Goal: Share content: Share content

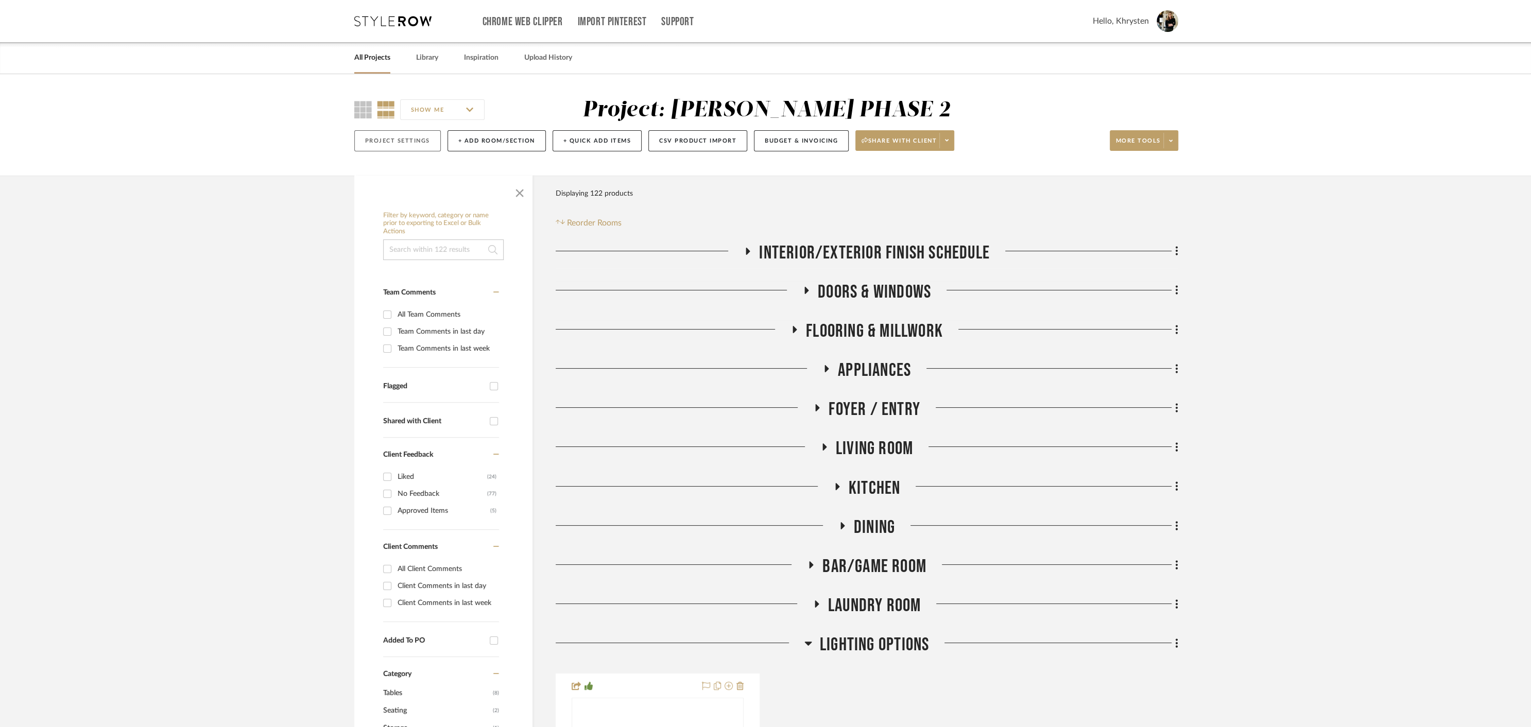
click at [395, 142] on button "Project Settings" at bounding box center [397, 140] width 86 height 21
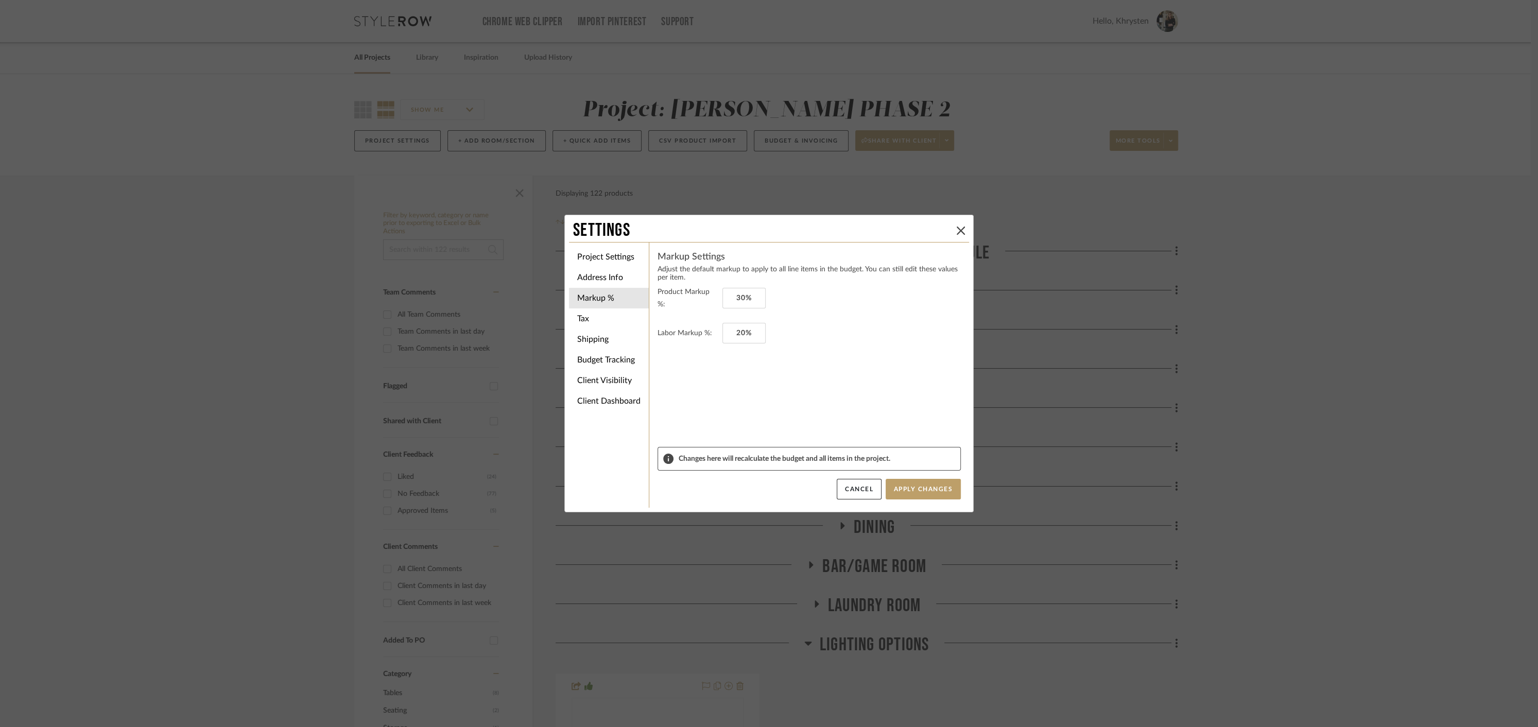
click at [957, 227] on icon at bounding box center [961, 231] width 8 height 8
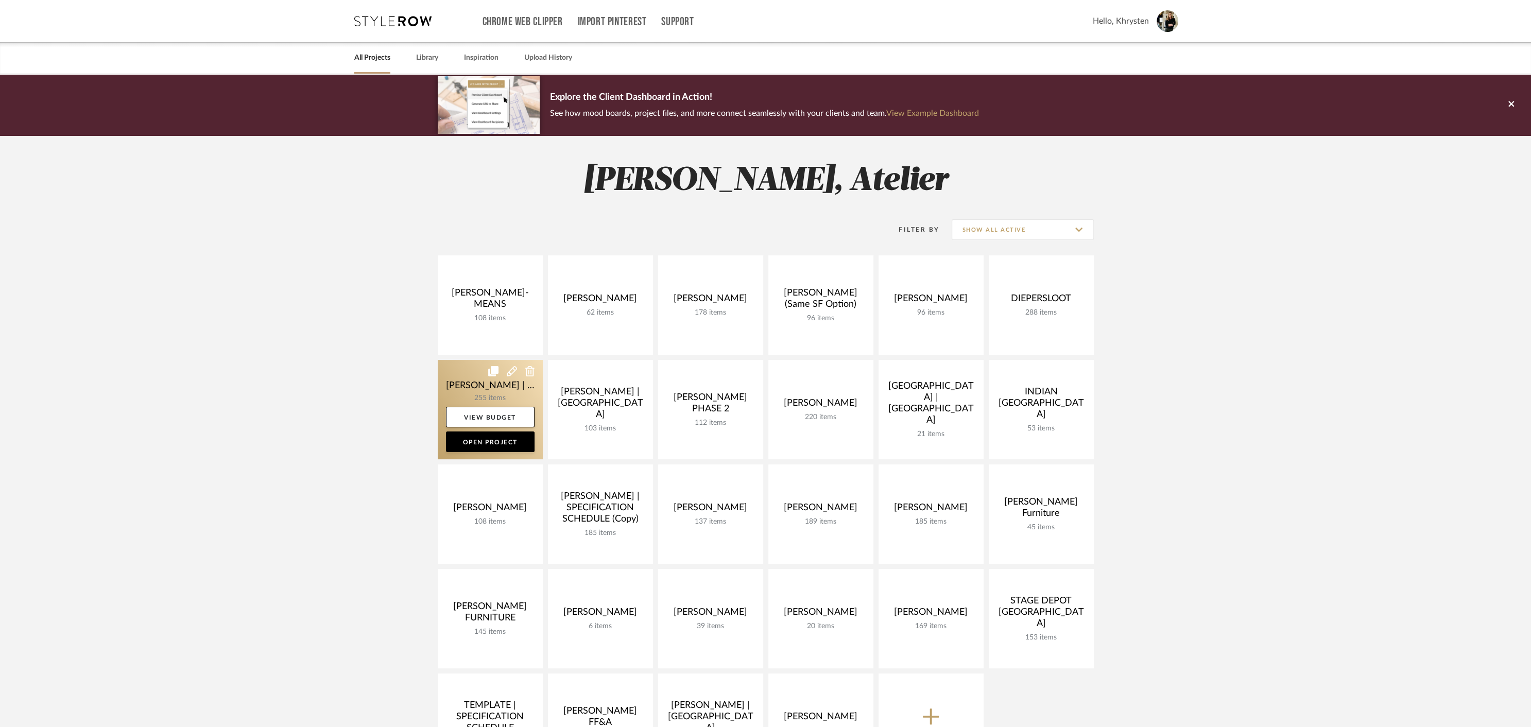
click at [469, 386] on link at bounding box center [490, 409] width 105 height 99
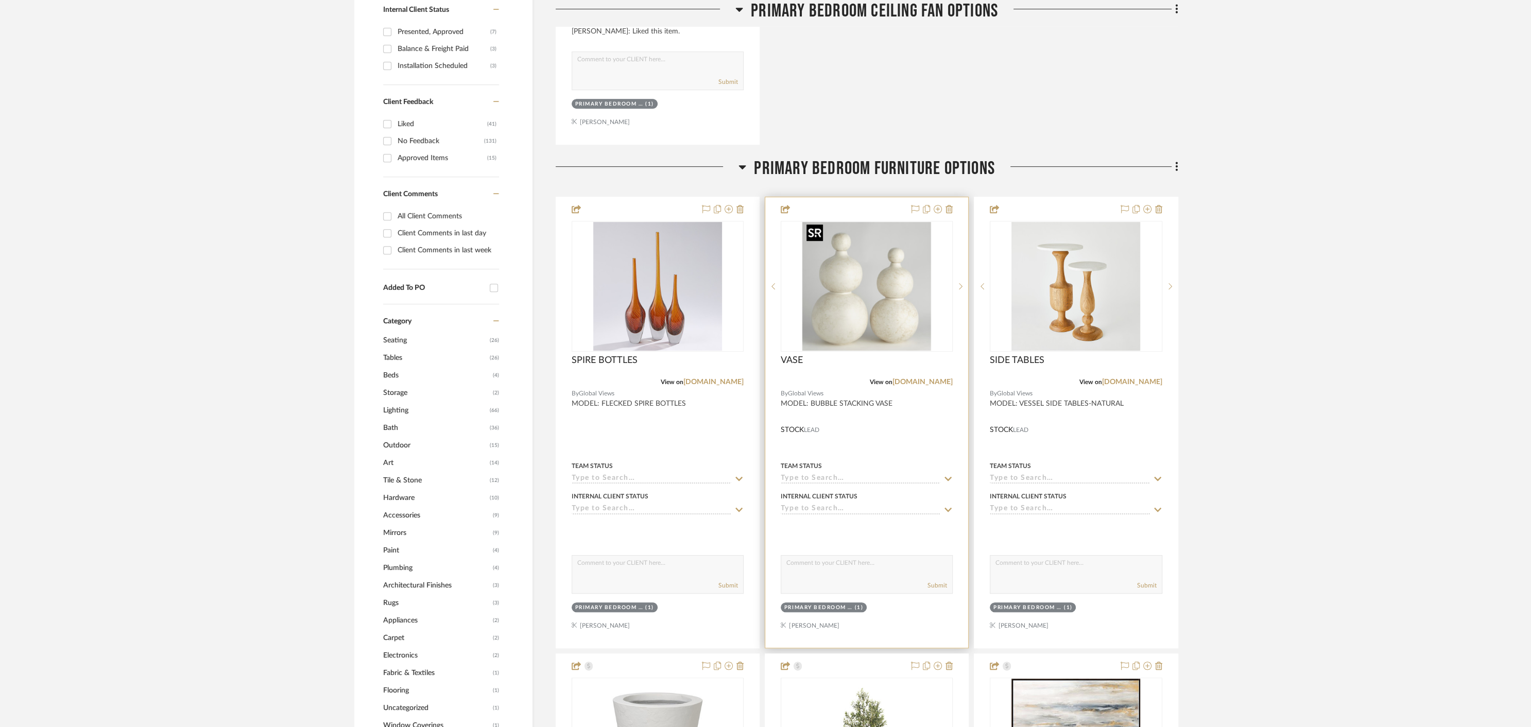
scroll to position [625, 0]
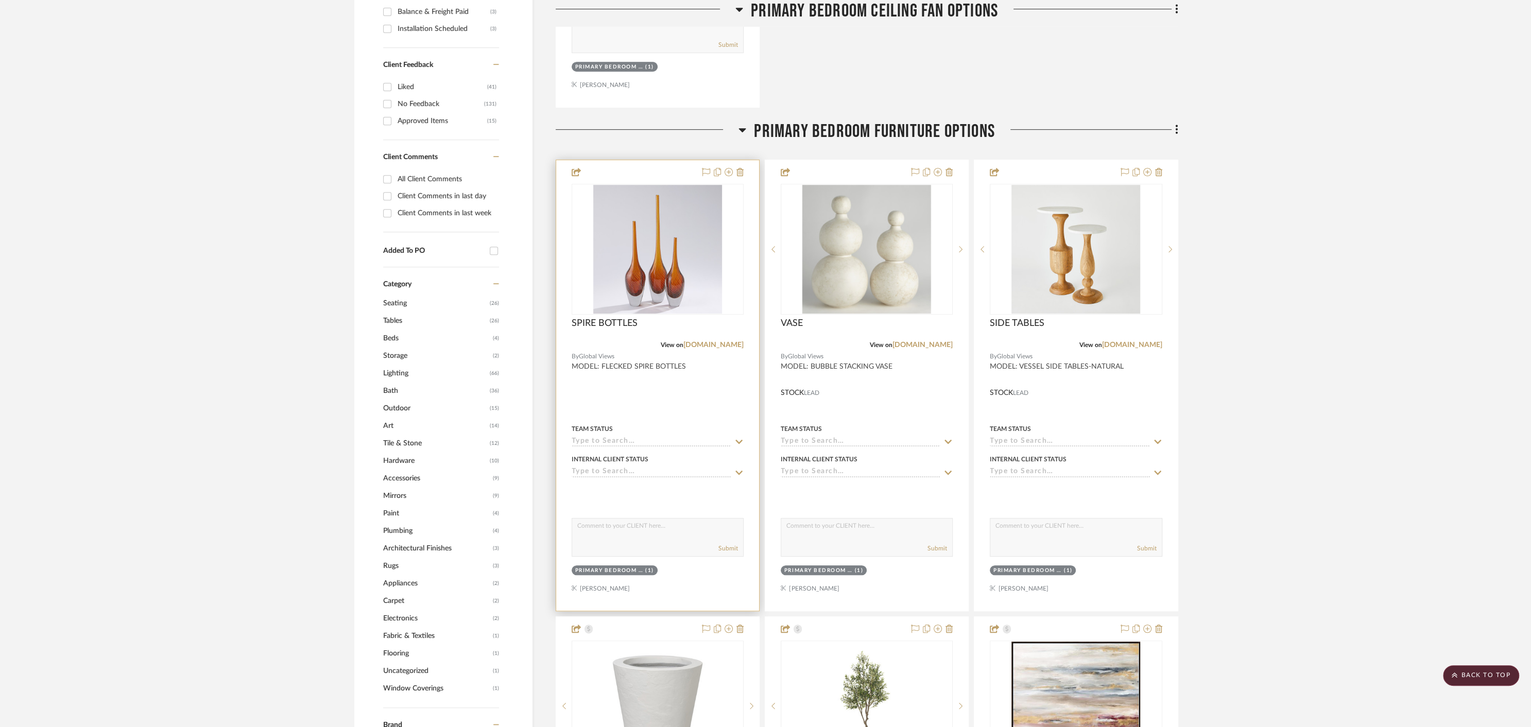
click at [685, 411] on div at bounding box center [657, 385] width 203 height 450
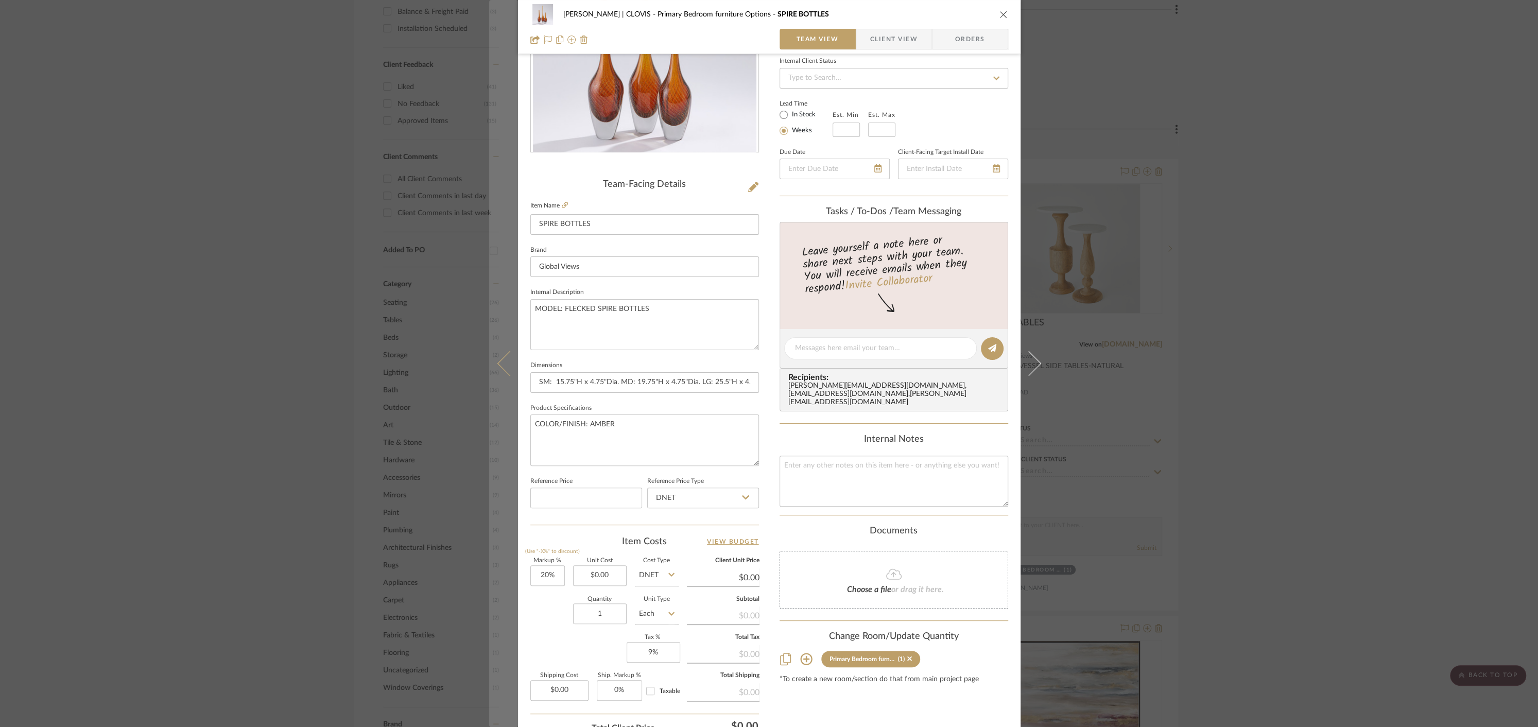
scroll to position [145, 0]
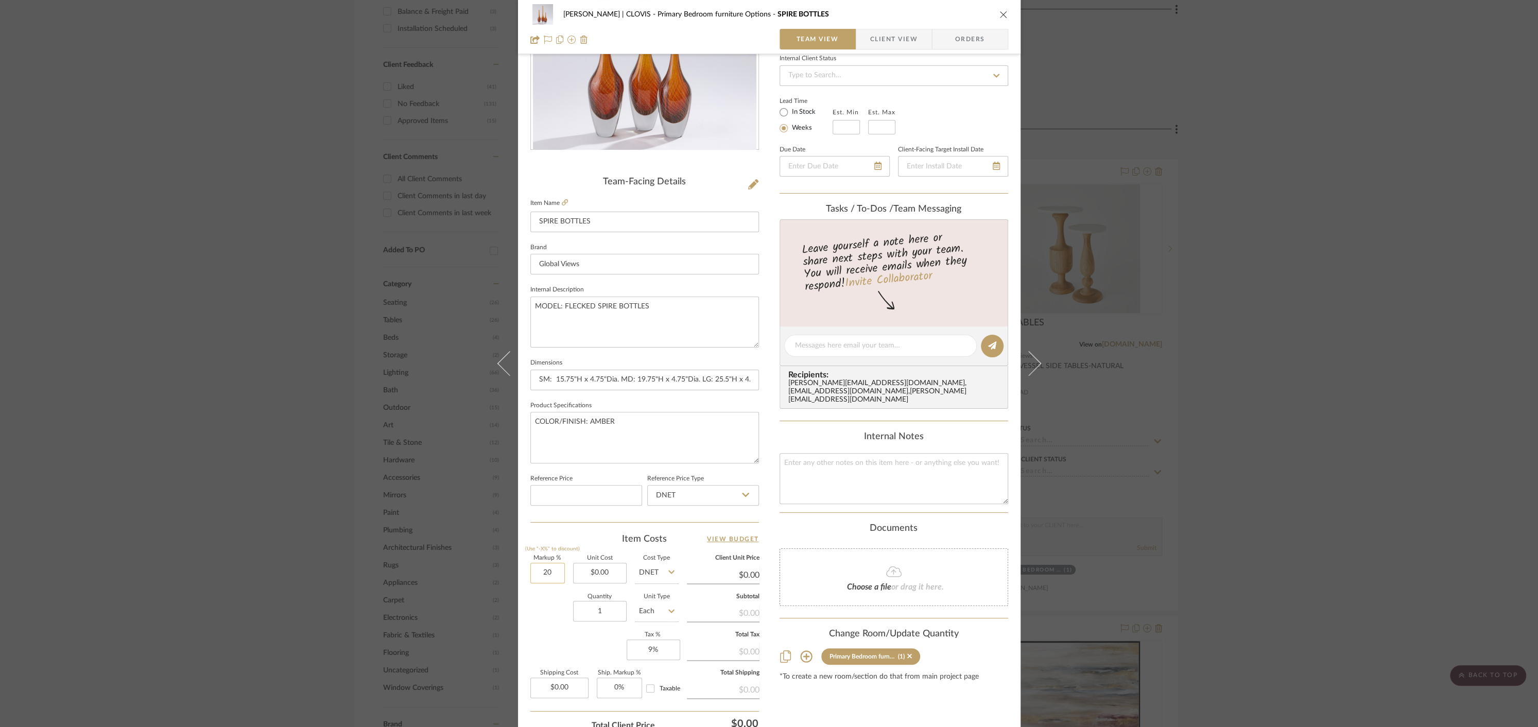
click at [537, 570] on input "20" at bounding box center [547, 573] width 34 height 21
type input "60%"
type input "0.00"
type input "$0.00"
click at [999, 10] on icon "close" at bounding box center [1003, 14] width 8 height 8
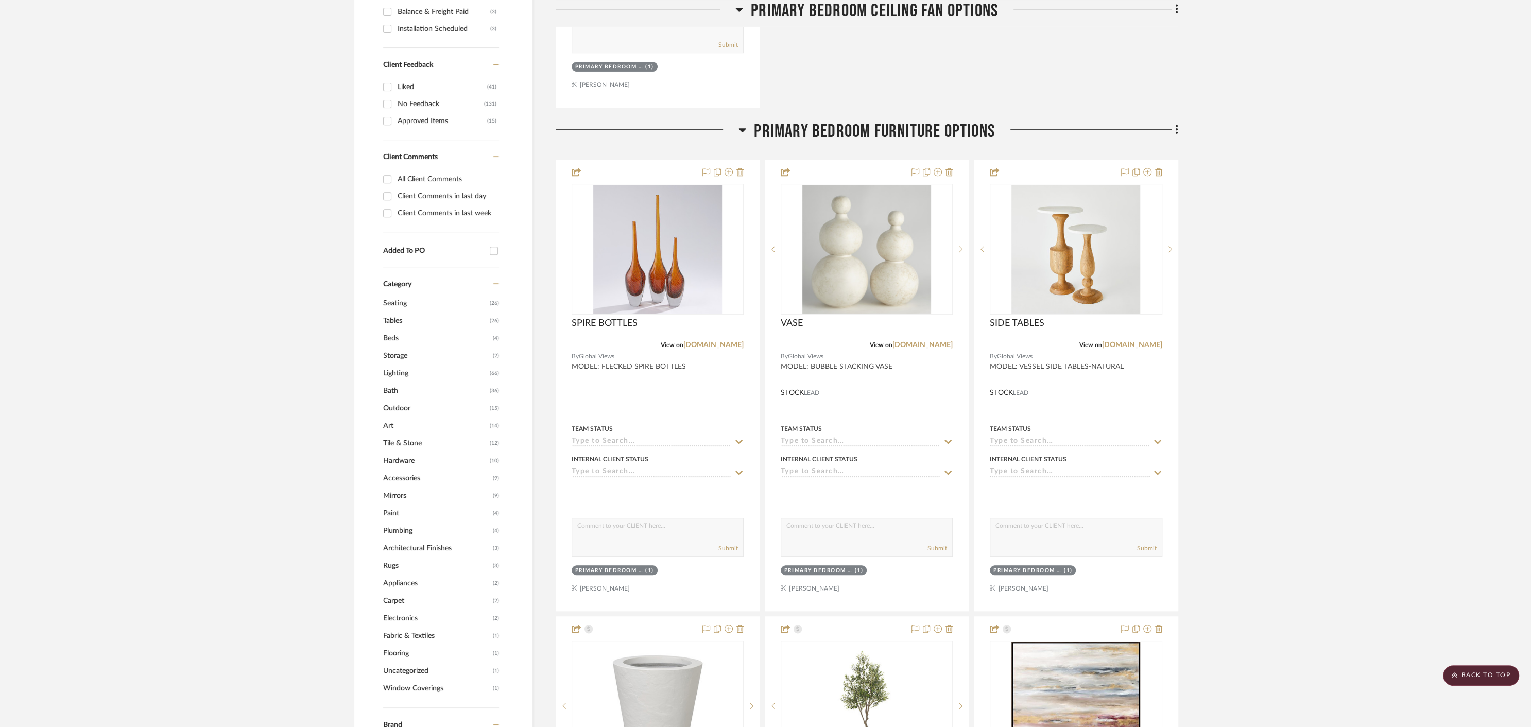
scroll to position [0, 0]
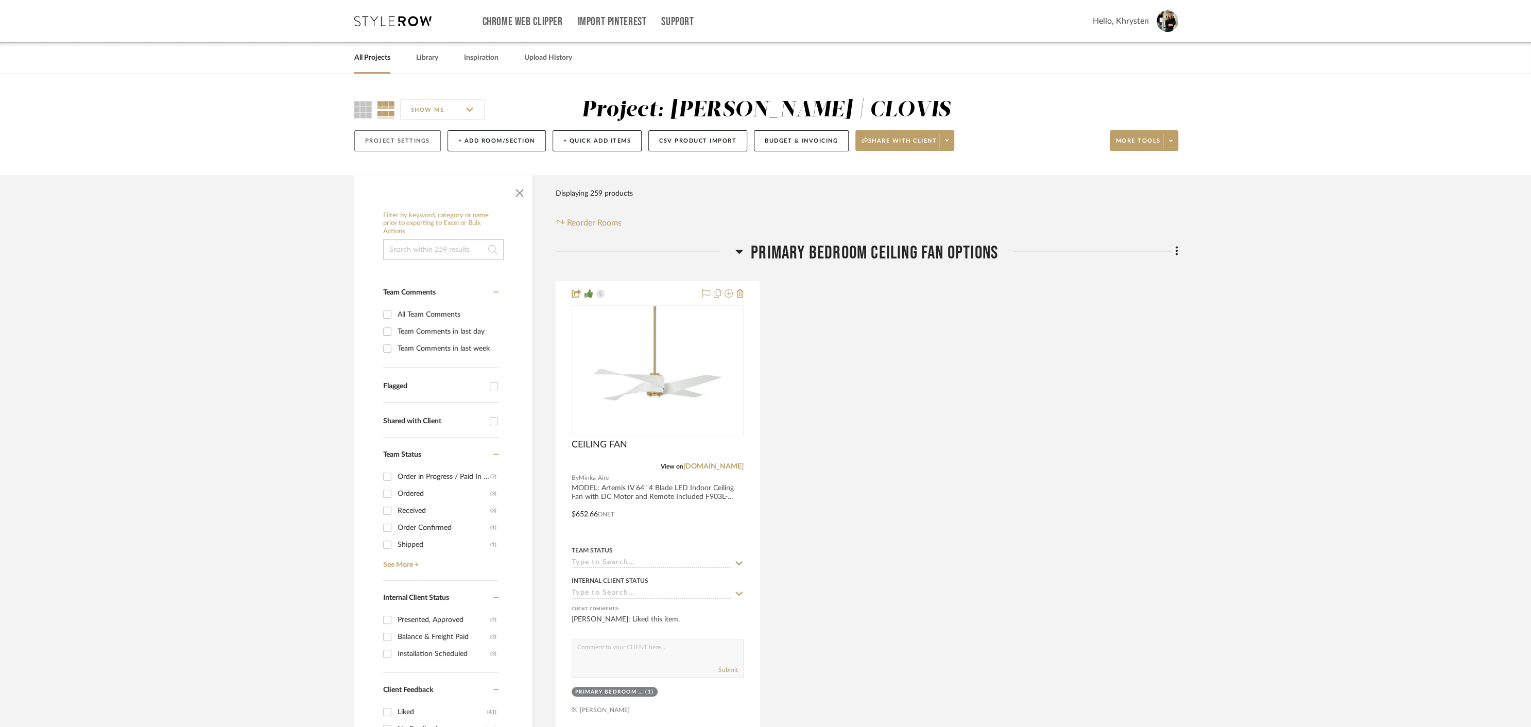
click at [398, 142] on button "Project Settings" at bounding box center [397, 140] width 86 height 21
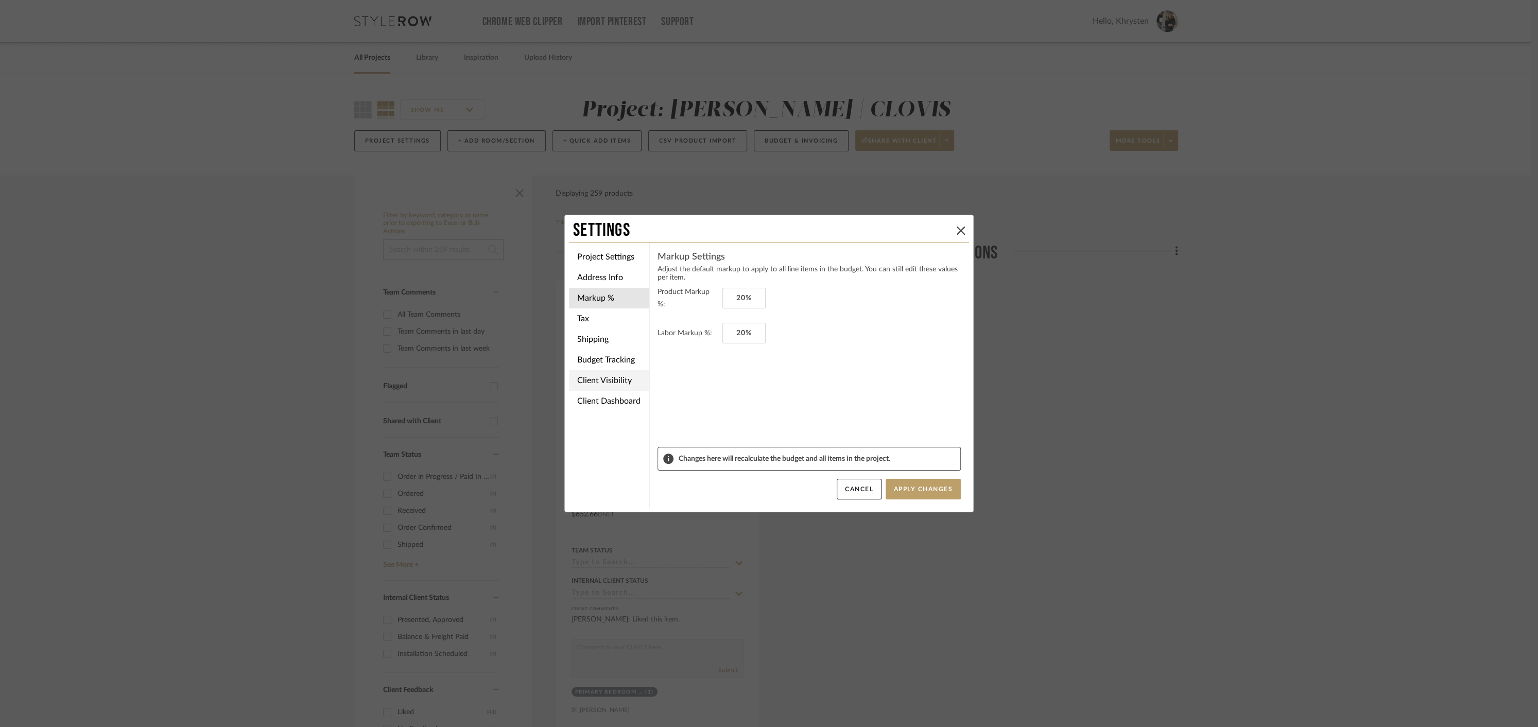
click at [595, 384] on li "Client Visibility" at bounding box center [609, 380] width 80 height 21
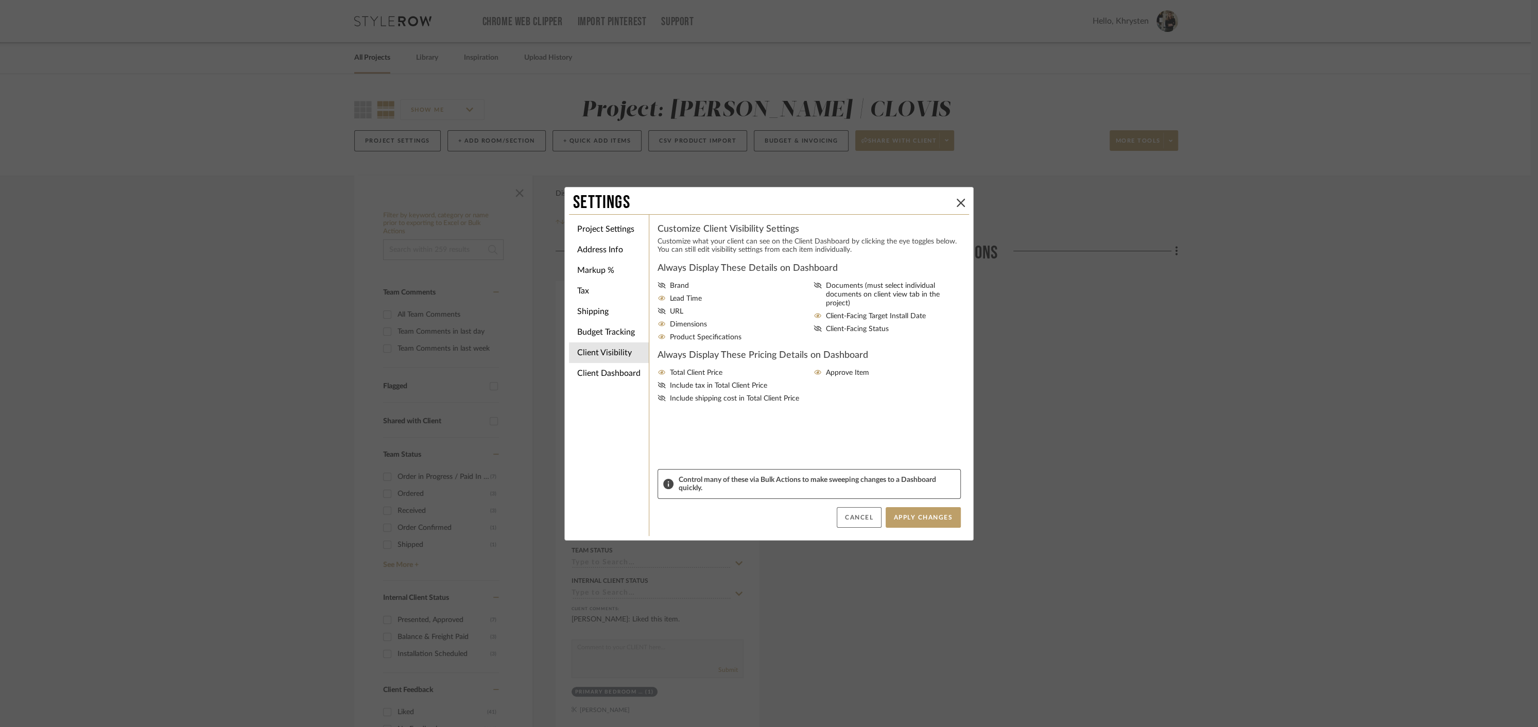
click at [849, 510] on button "Cancel" at bounding box center [859, 517] width 45 height 21
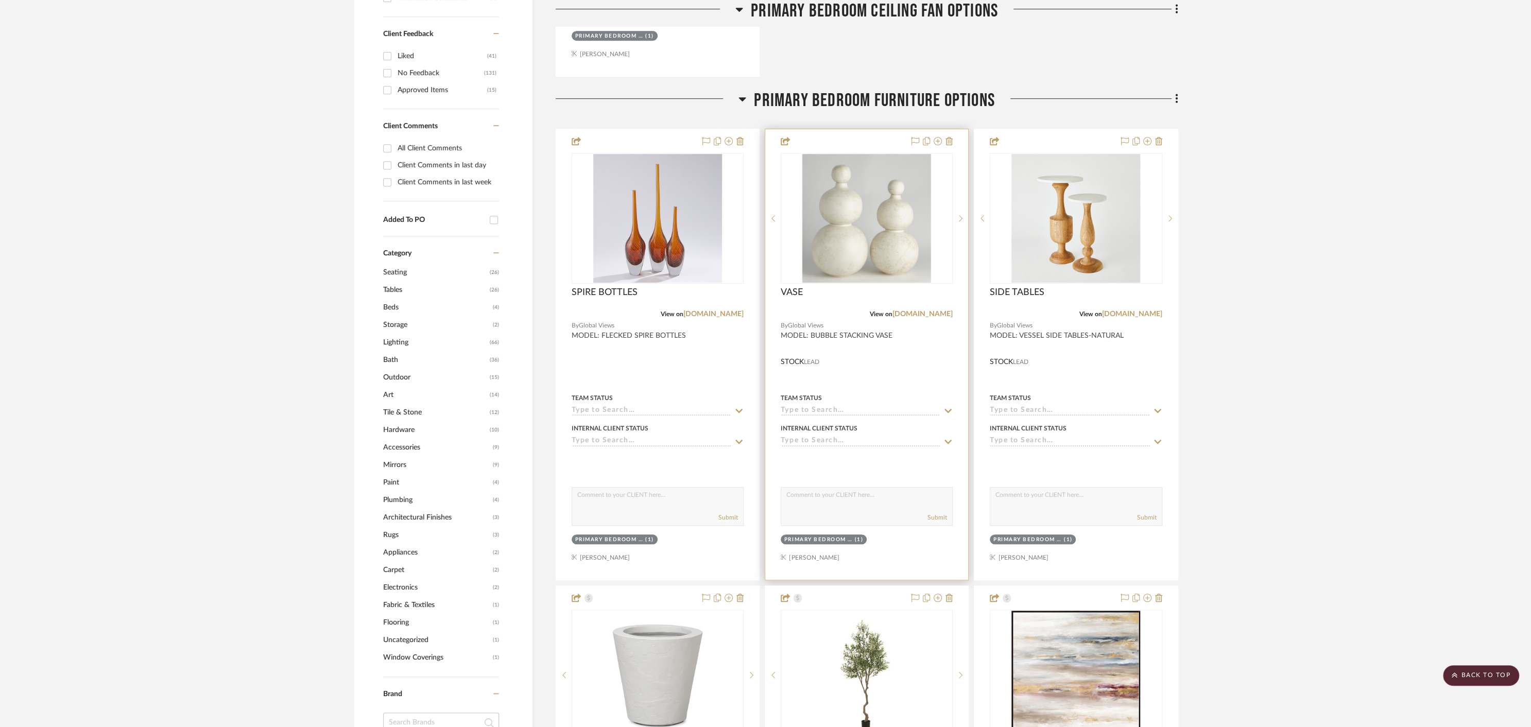
scroll to position [657, 0]
click at [909, 357] on div at bounding box center [866, 353] width 203 height 450
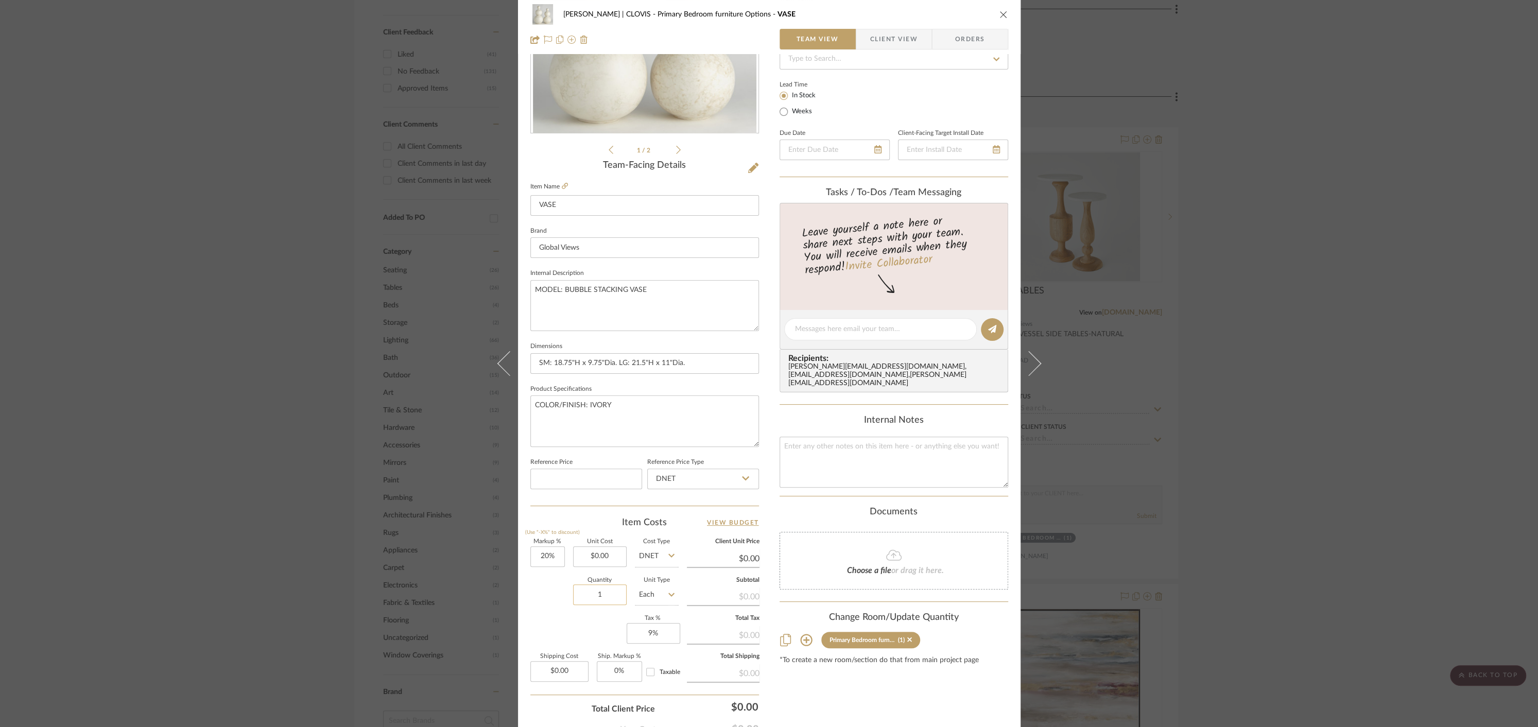
scroll to position [206, 0]
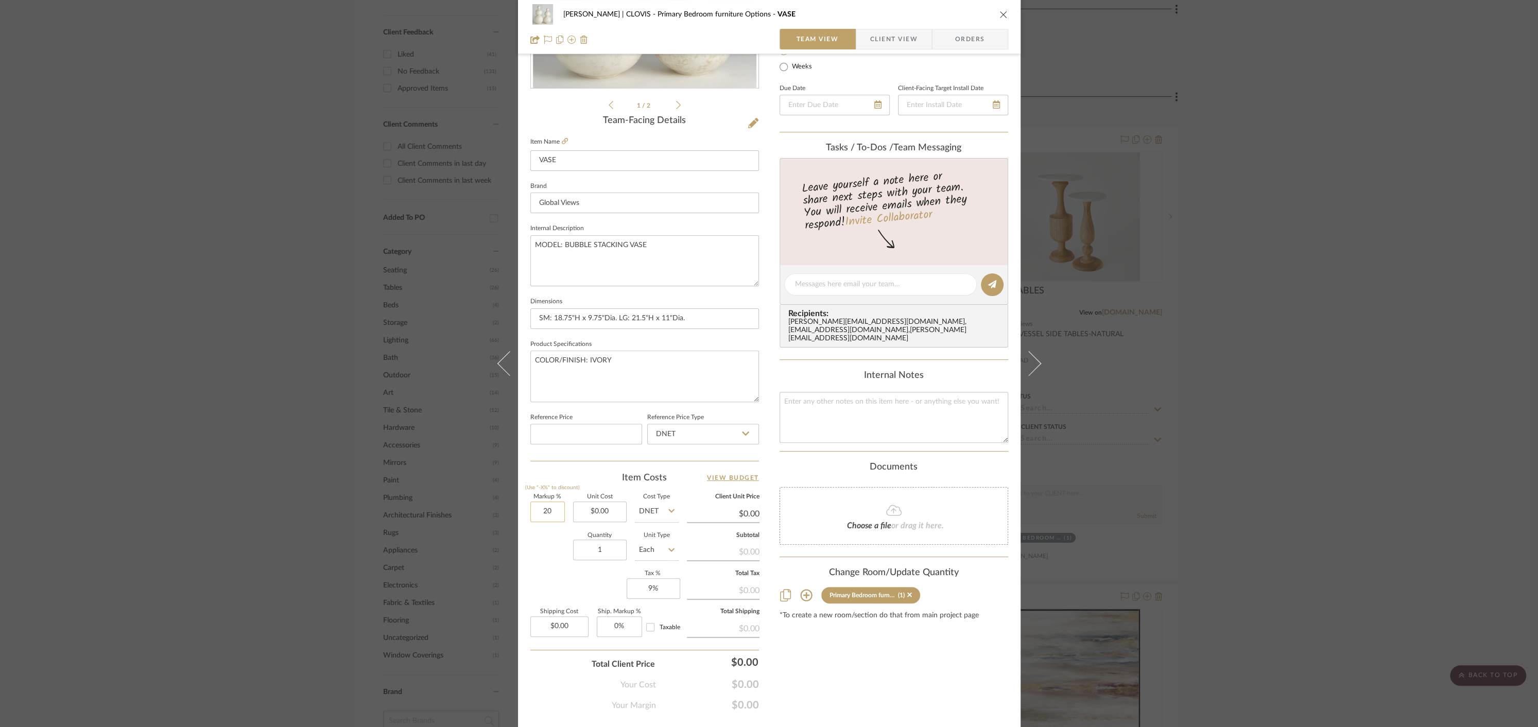
click at [540, 508] on input "20" at bounding box center [547, 511] width 34 height 21
type input "60%"
click at [852, 639] on div "Content here copies to Client View - confirm visibility there. Show in Client D…" at bounding box center [893, 287] width 229 height 847
click at [933, 485] on div "Choose a file or drag it here." at bounding box center [893, 514] width 229 height 58
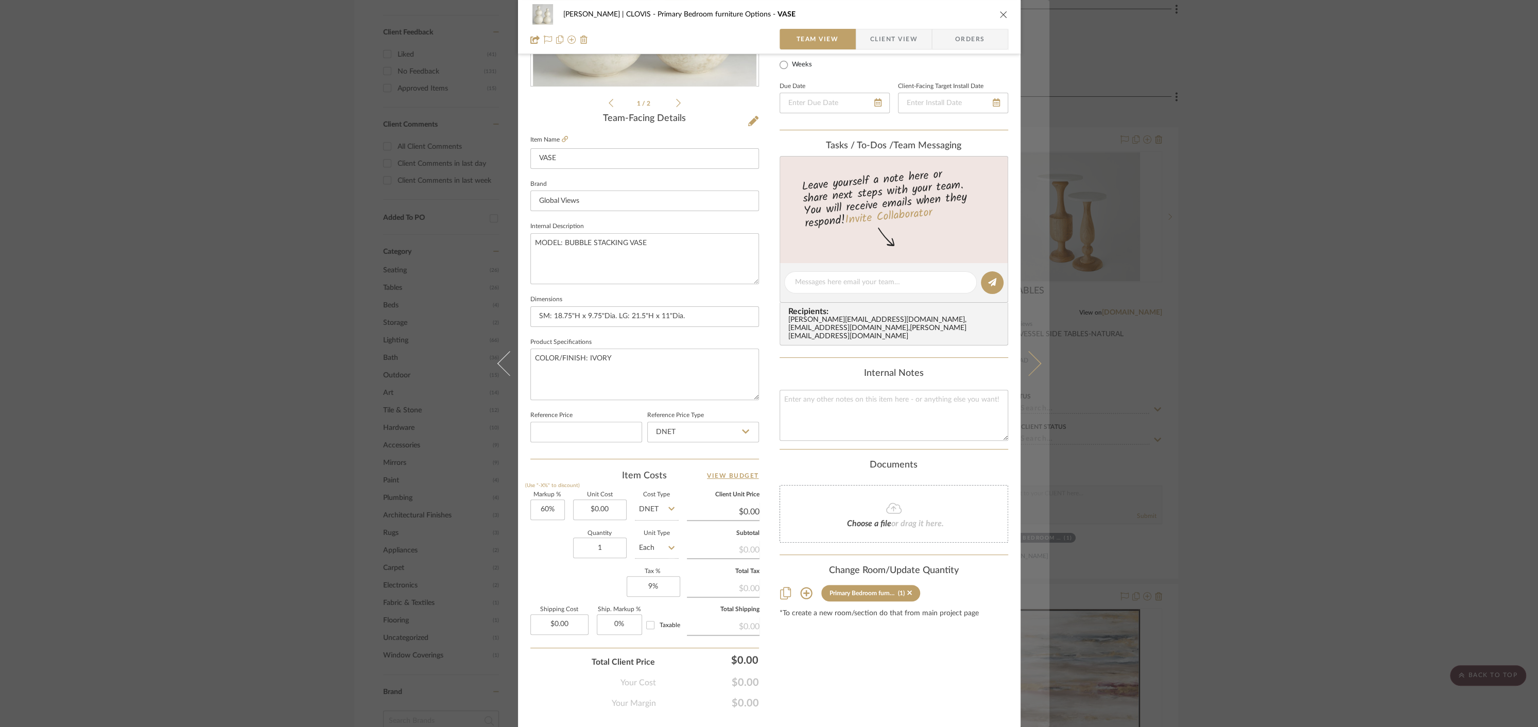
click at [1028, 363] on icon at bounding box center [1028, 363] width 25 height 25
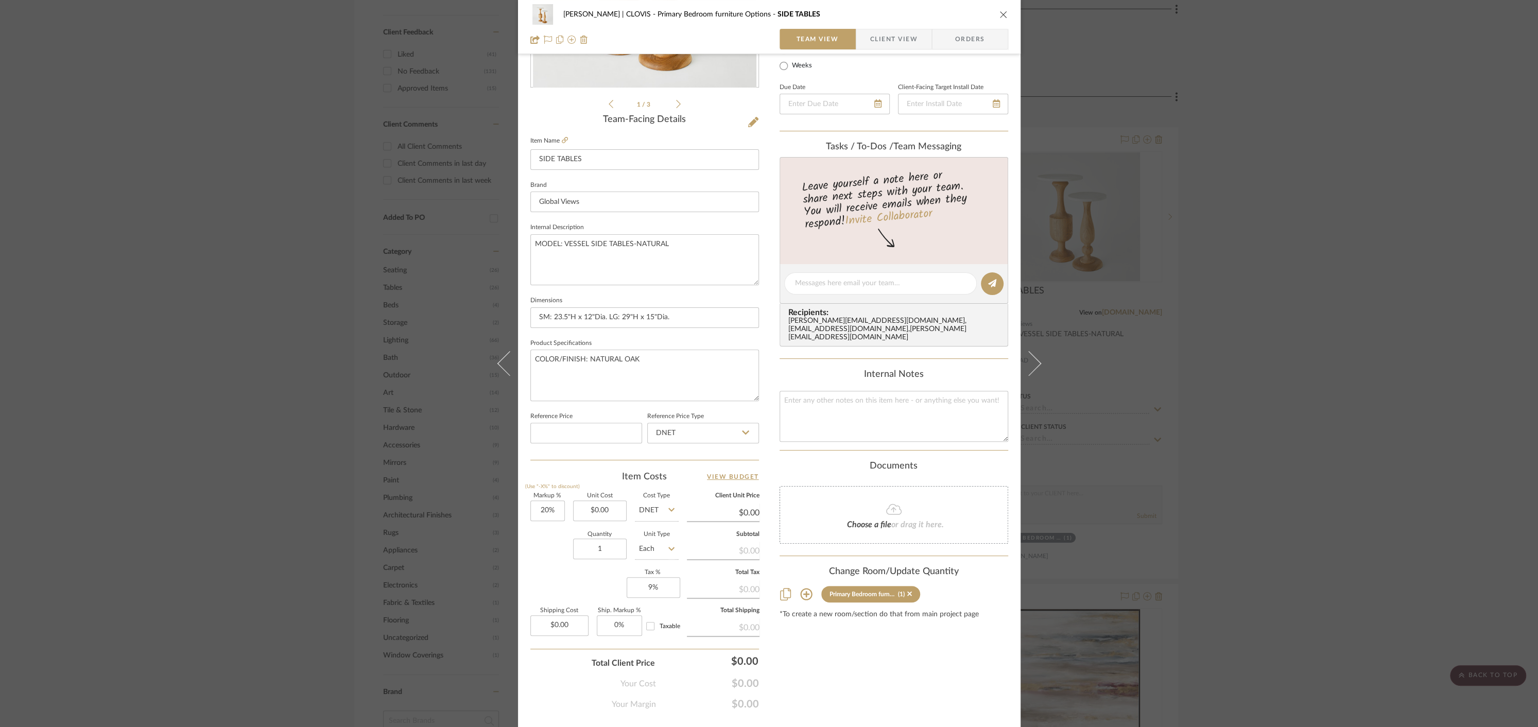
scroll to position [210, 0]
click at [541, 506] on input "20" at bounding box center [547, 507] width 34 height 21
type input "60%"
type input "0.00"
type input "$0.00"
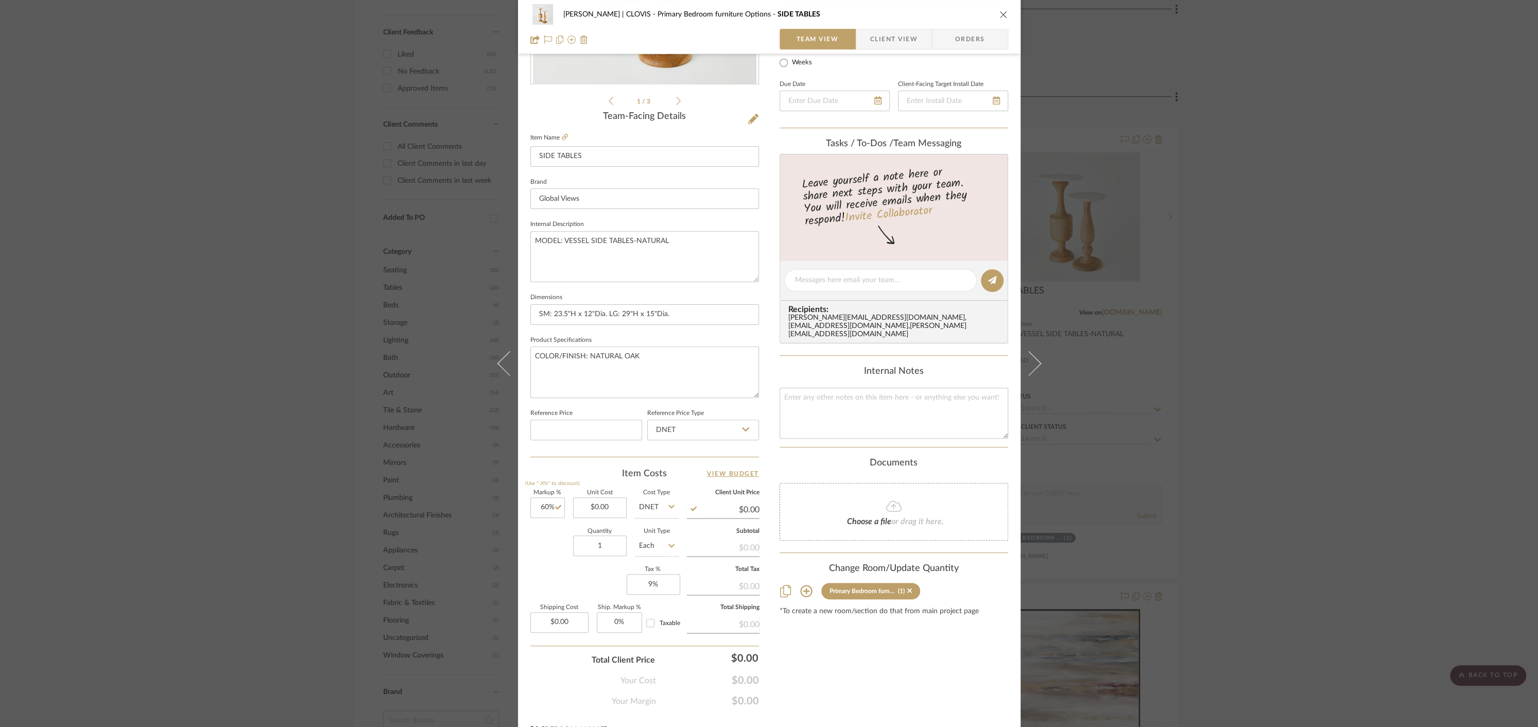
click at [897, 646] on div "Content here copies to Client View - confirm visibility there. Show in Client D…" at bounding box center [893, 283] width 229 height 847
click at [999, 18] on icon "close" at bounding box center [1003, 14] width 8 height 8
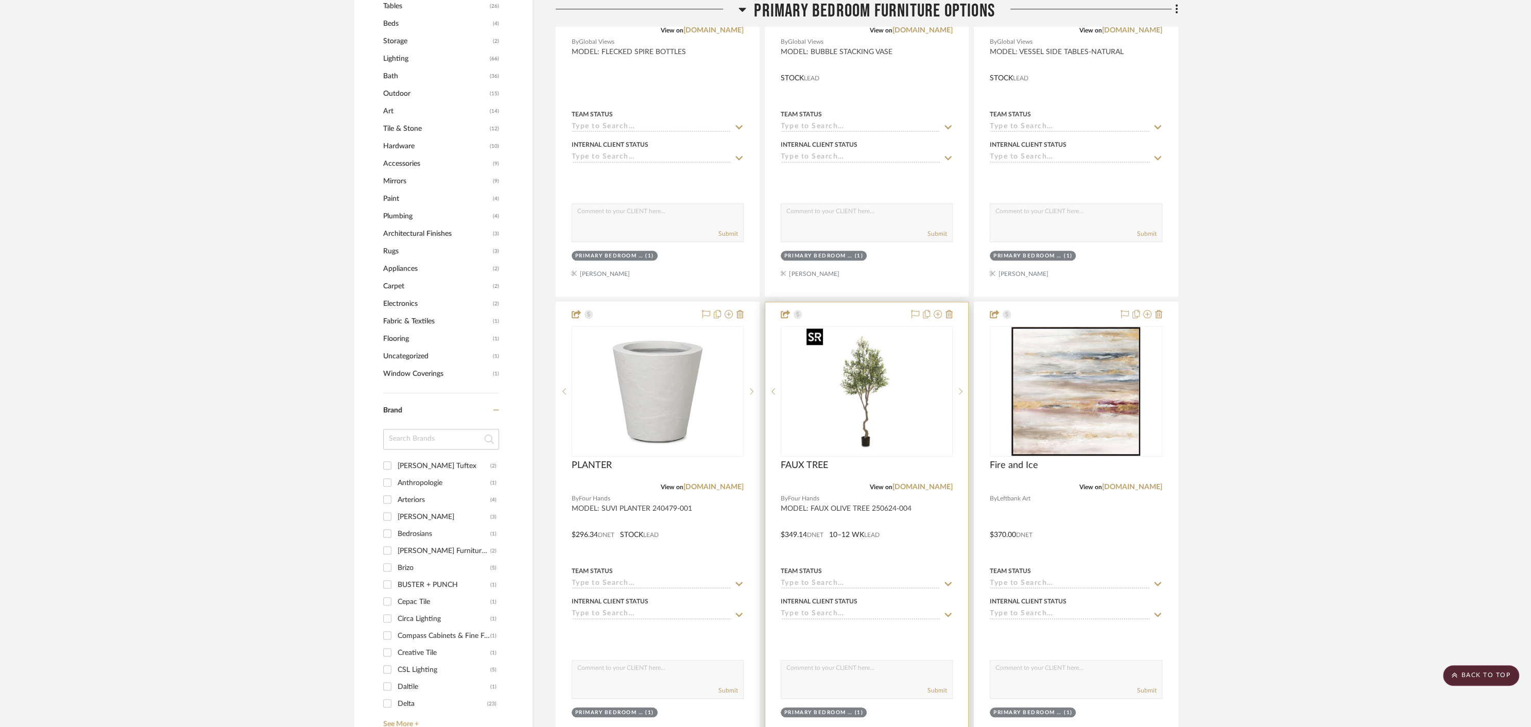
scroll to position [923, 0]
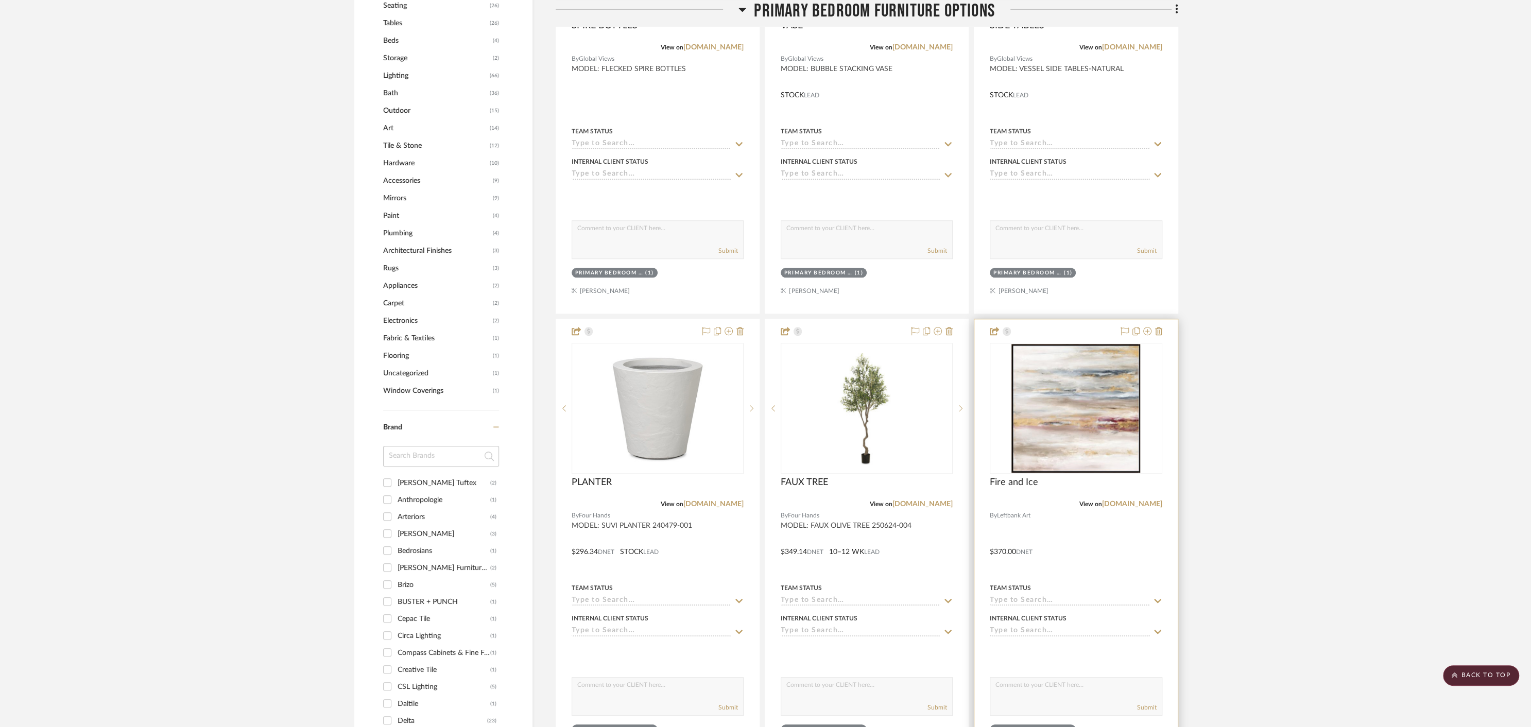
click at [1077, 553] on div at bounding box center [1075, 544] width 203 height 450
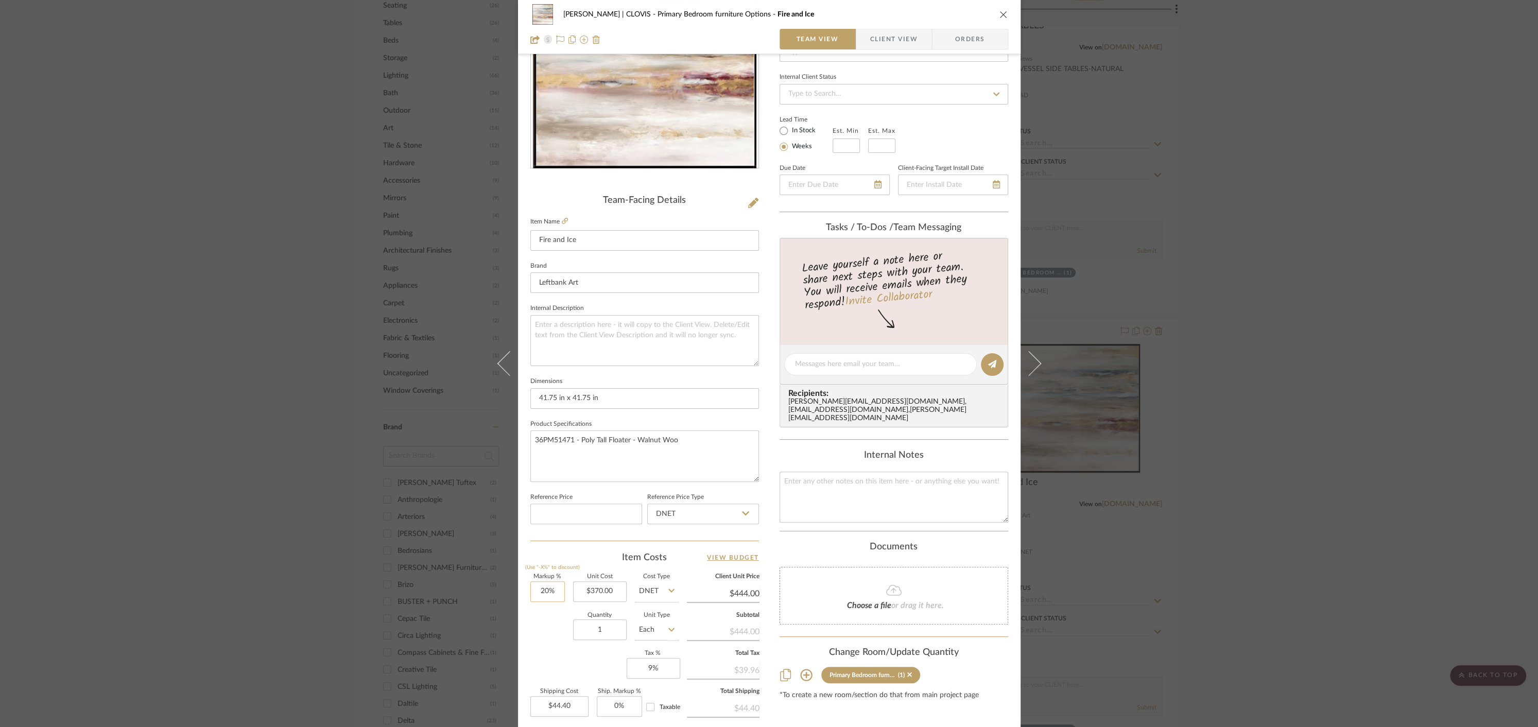
scroll to position [128, 0]
click at [530, 589] on input "20" at bounding box center [547, 589] width 34 height 21
type input "60%"
type input "370.00"
type input "$592.00"
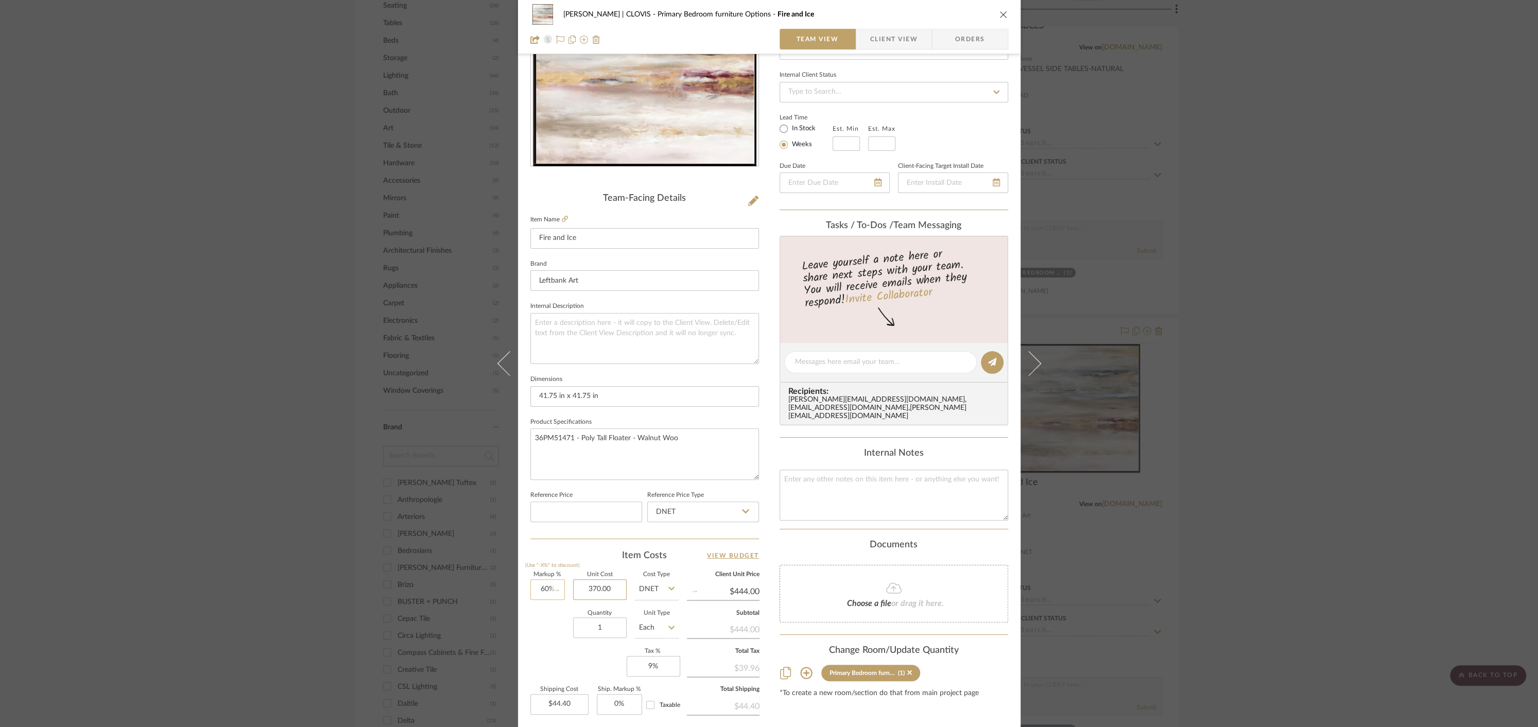
type input "$59.20"
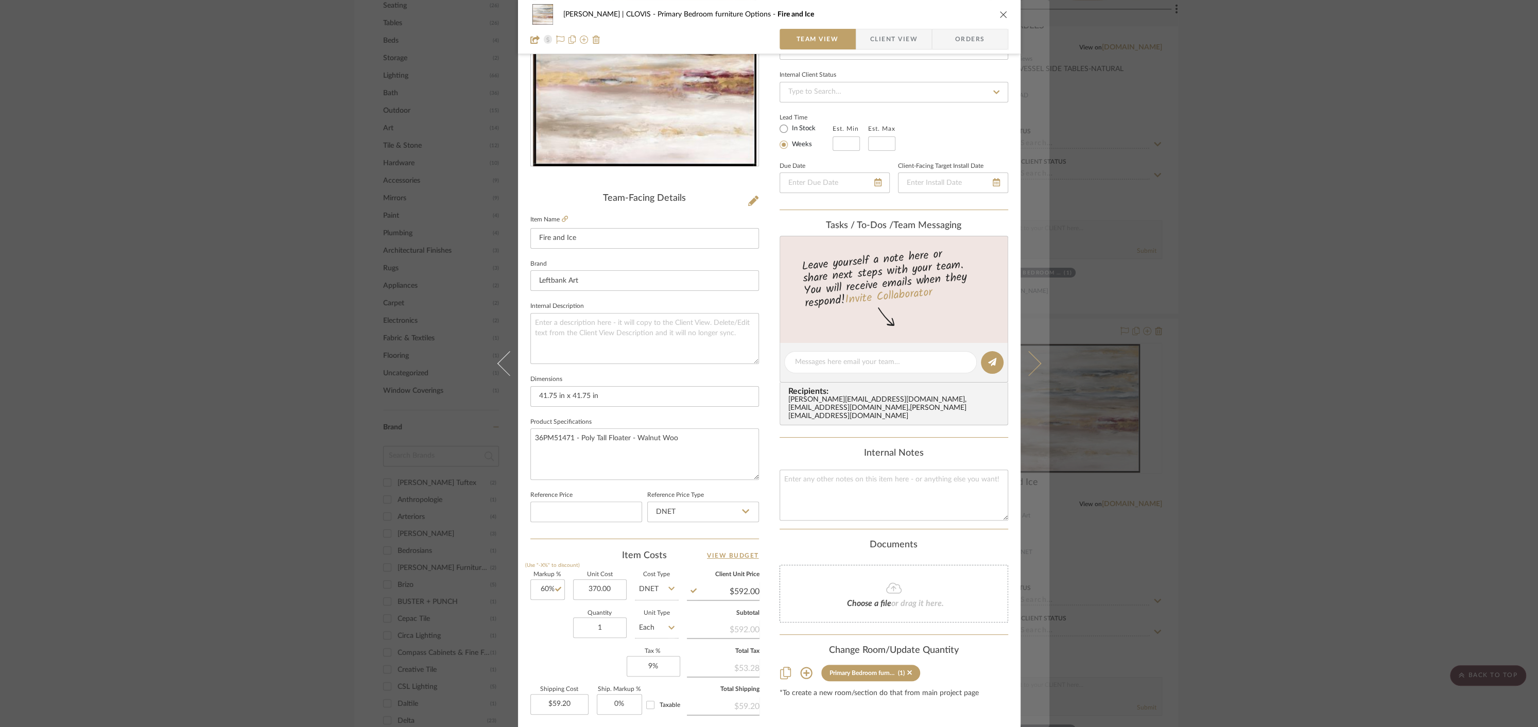
type input "$370.00"
click at [1029, 368] on icon at bounding box center [1028, 363] width 25 height 25
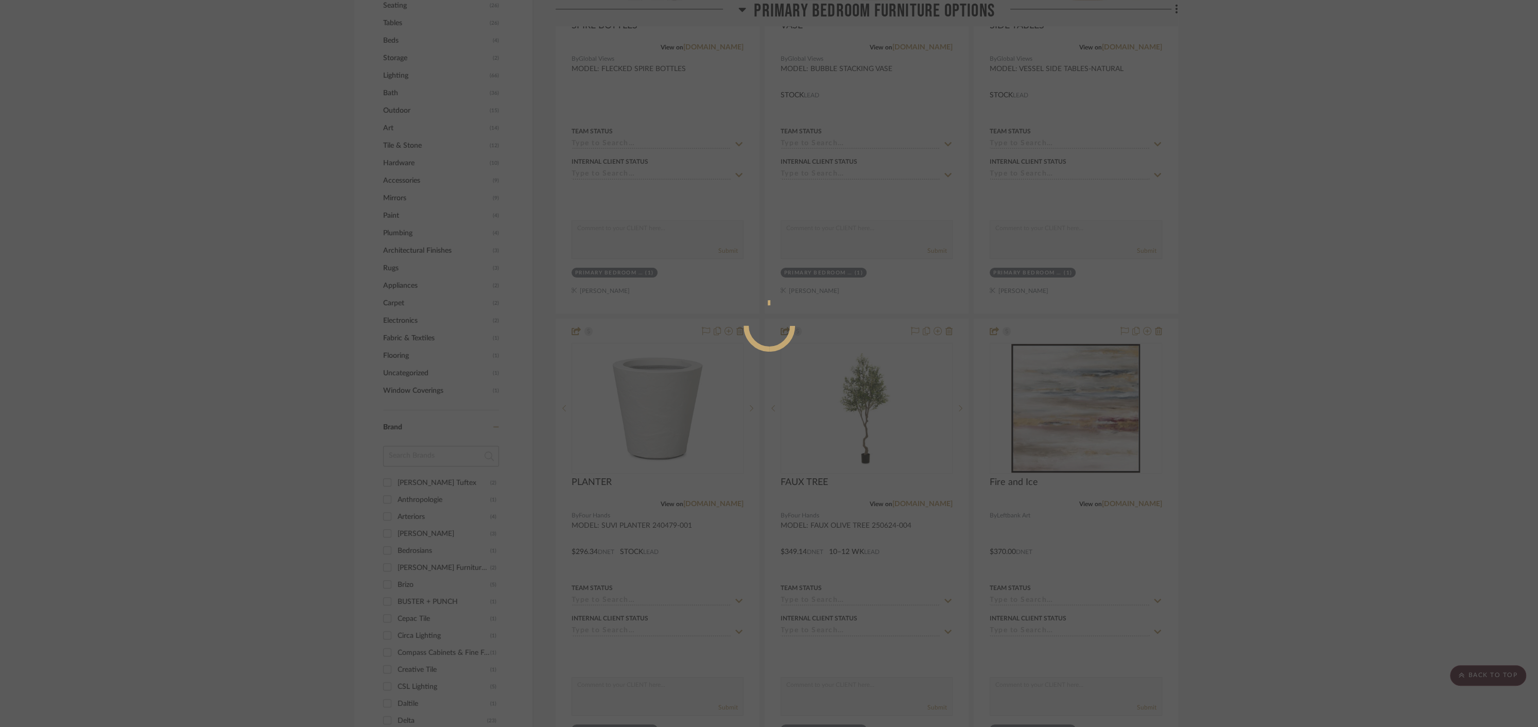
scroll to position [0, 0]
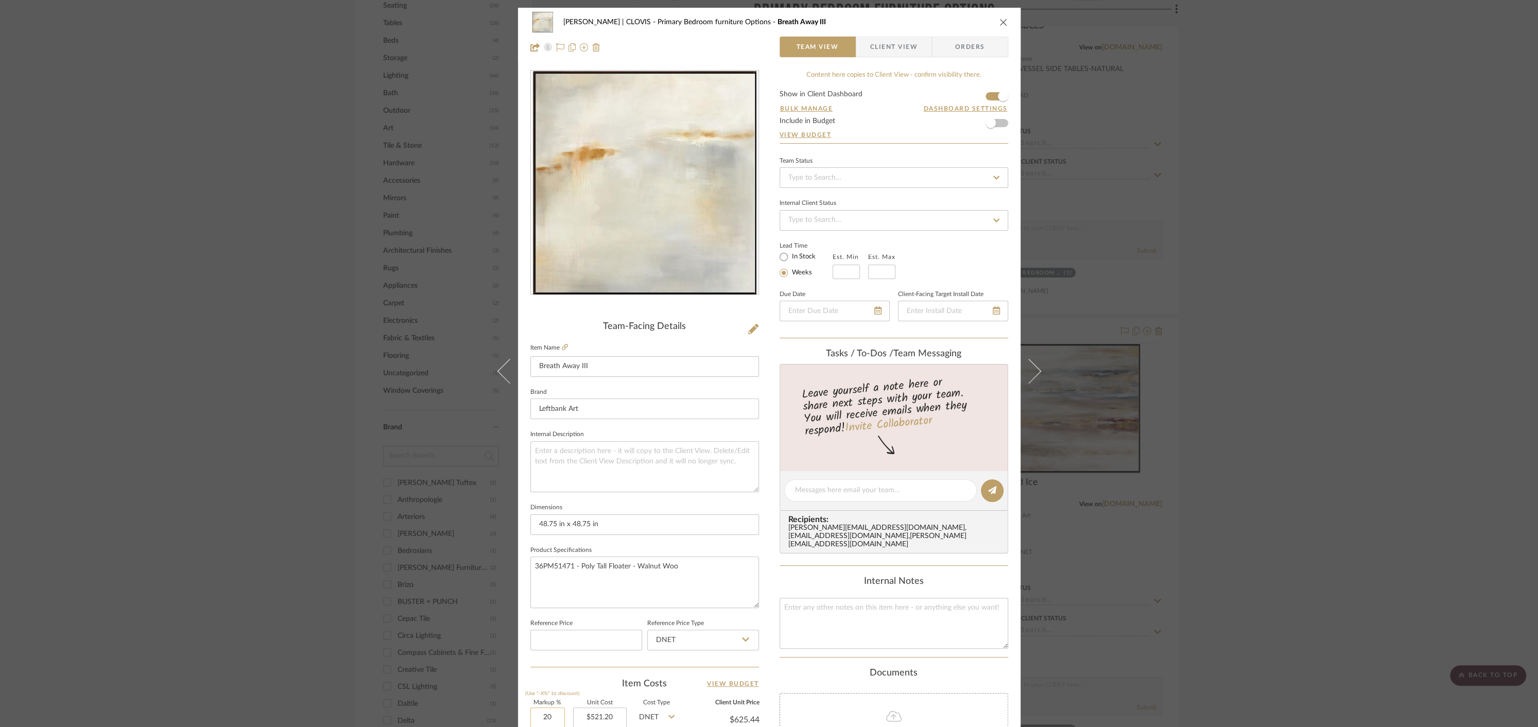
click at [538, 715] on input "20" at bounding box center [547, 717] width 34 height 21
type input "60%"
type input "521.20"
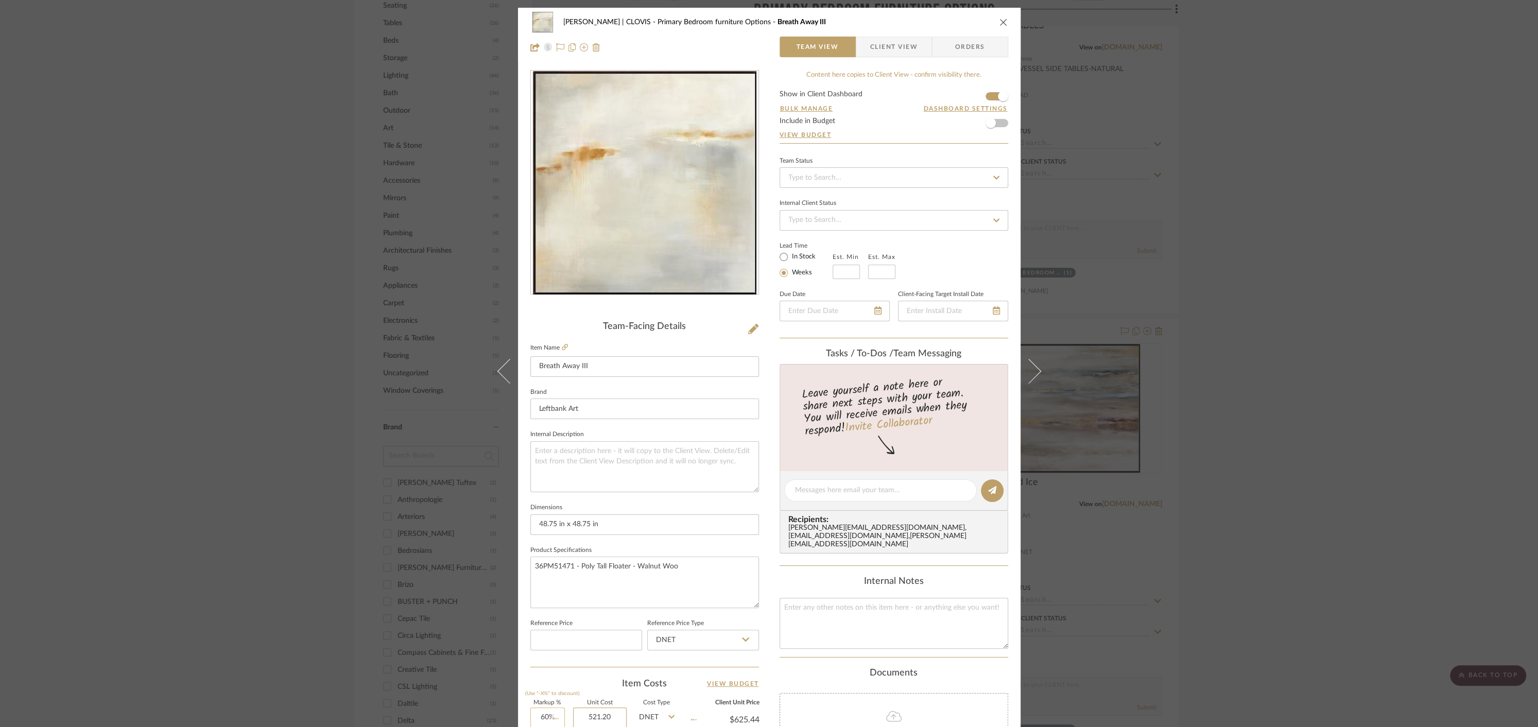
type input "$833.92"
type input "$83.39"
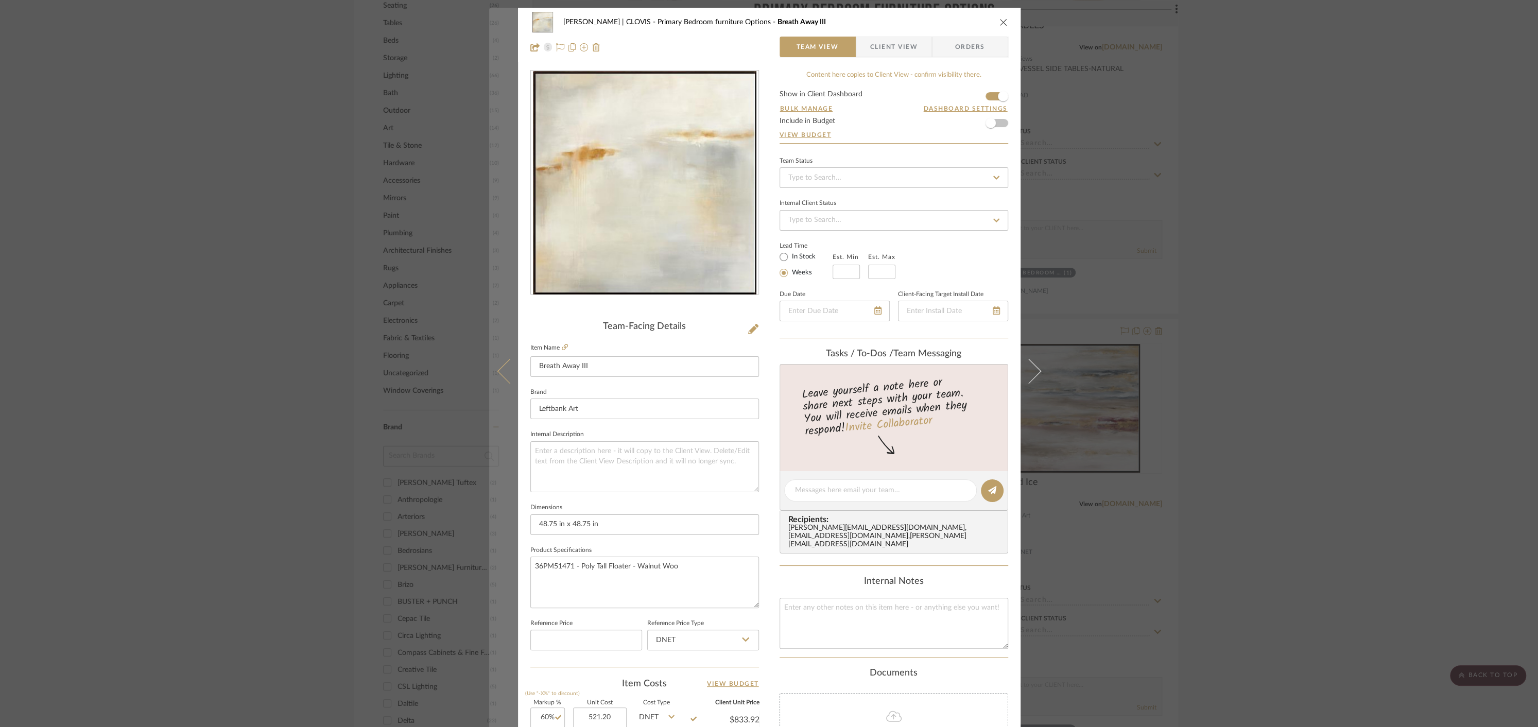
type input "$521.20"
click at [498, 367] on icon at bounding box center [509, 371] width 25 height 25
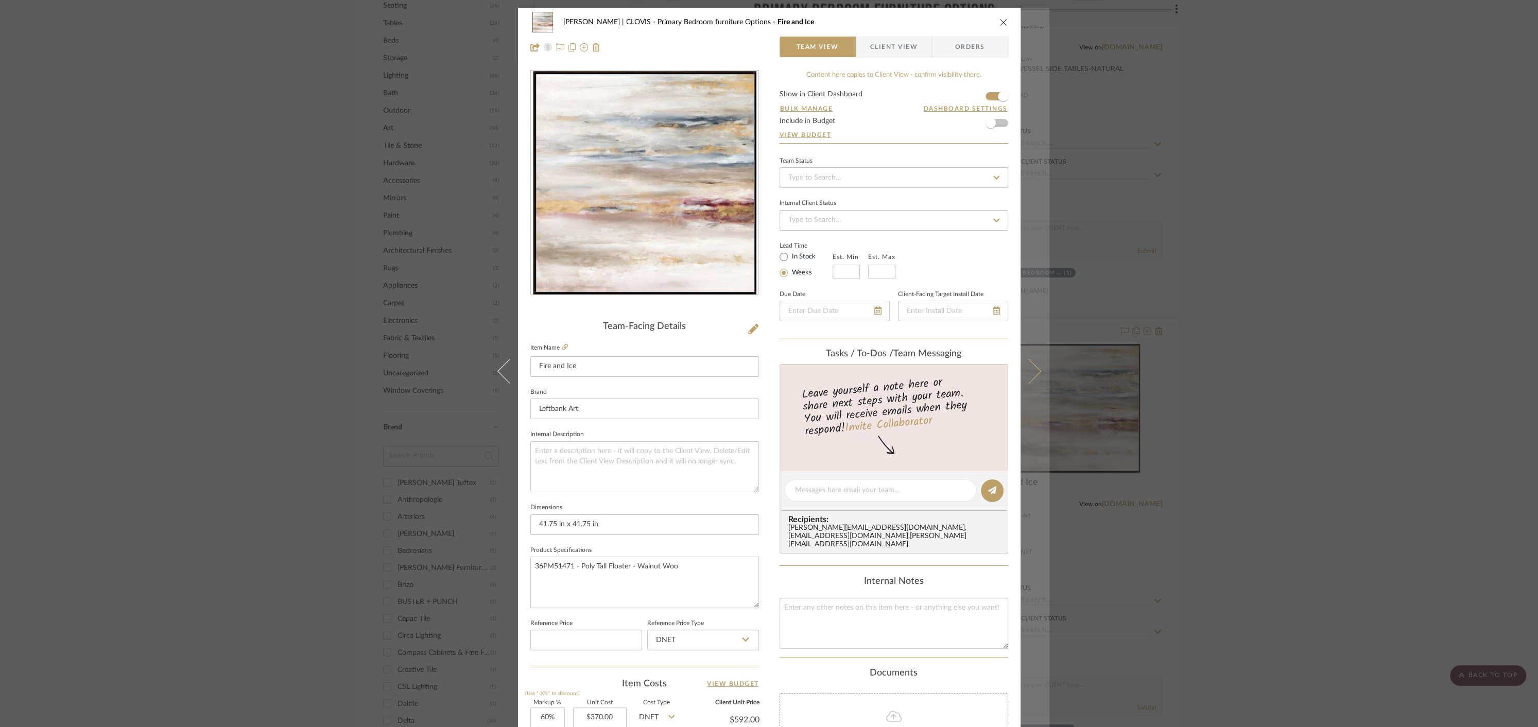
click at [1031, 373] on icon at bounding box center [1028, 371] width 25 height 25
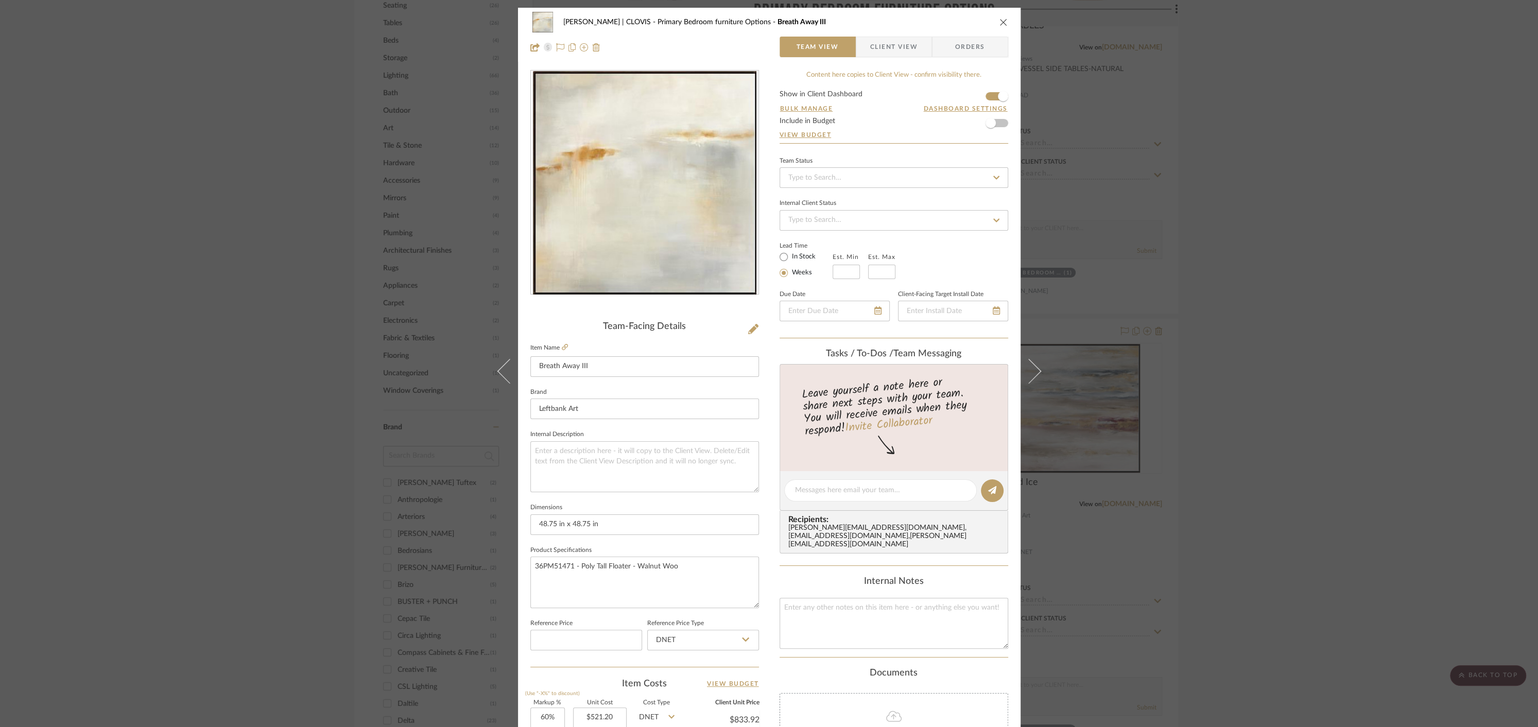
click at [1031, 373] on icon at bounding box center [1028, 371] width 25 height 25
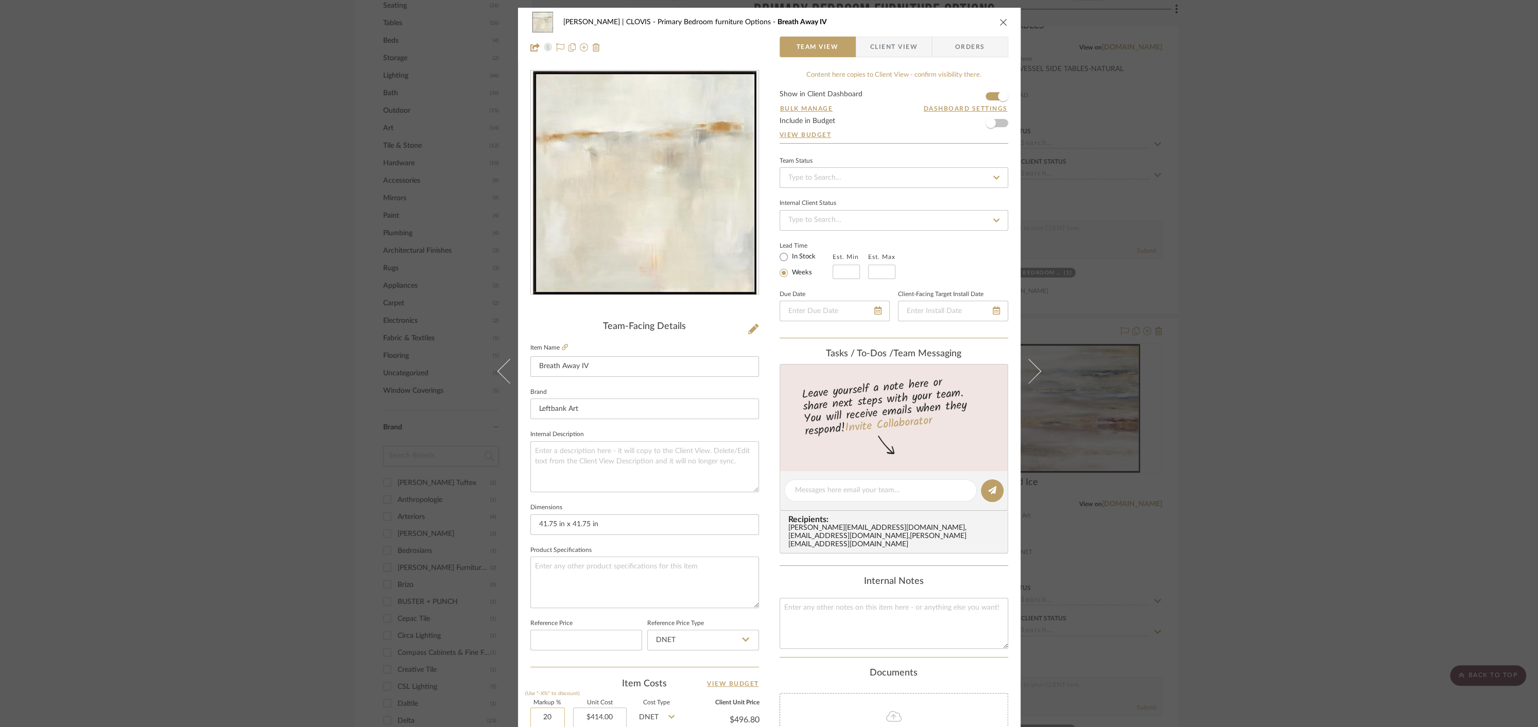
click at [541, 714] on input "20" at bounding box center [547, 717] width 34 height 21
type input "60%"
type input "414.00"
type input "$662.40"
type input "$66.24"
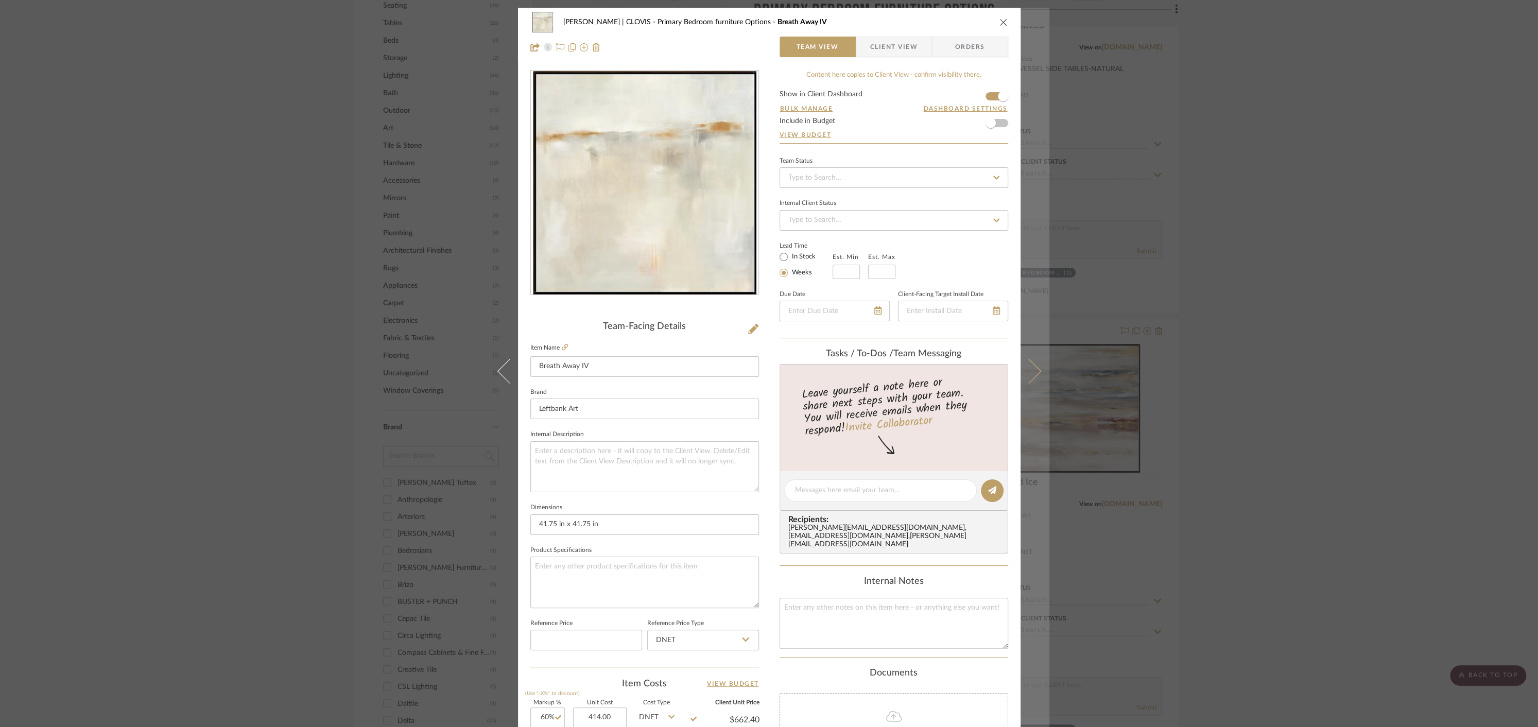
type input "$414.00"
click at [1036, 369] on button at bounding box center [1034, 371] width 29 height 727
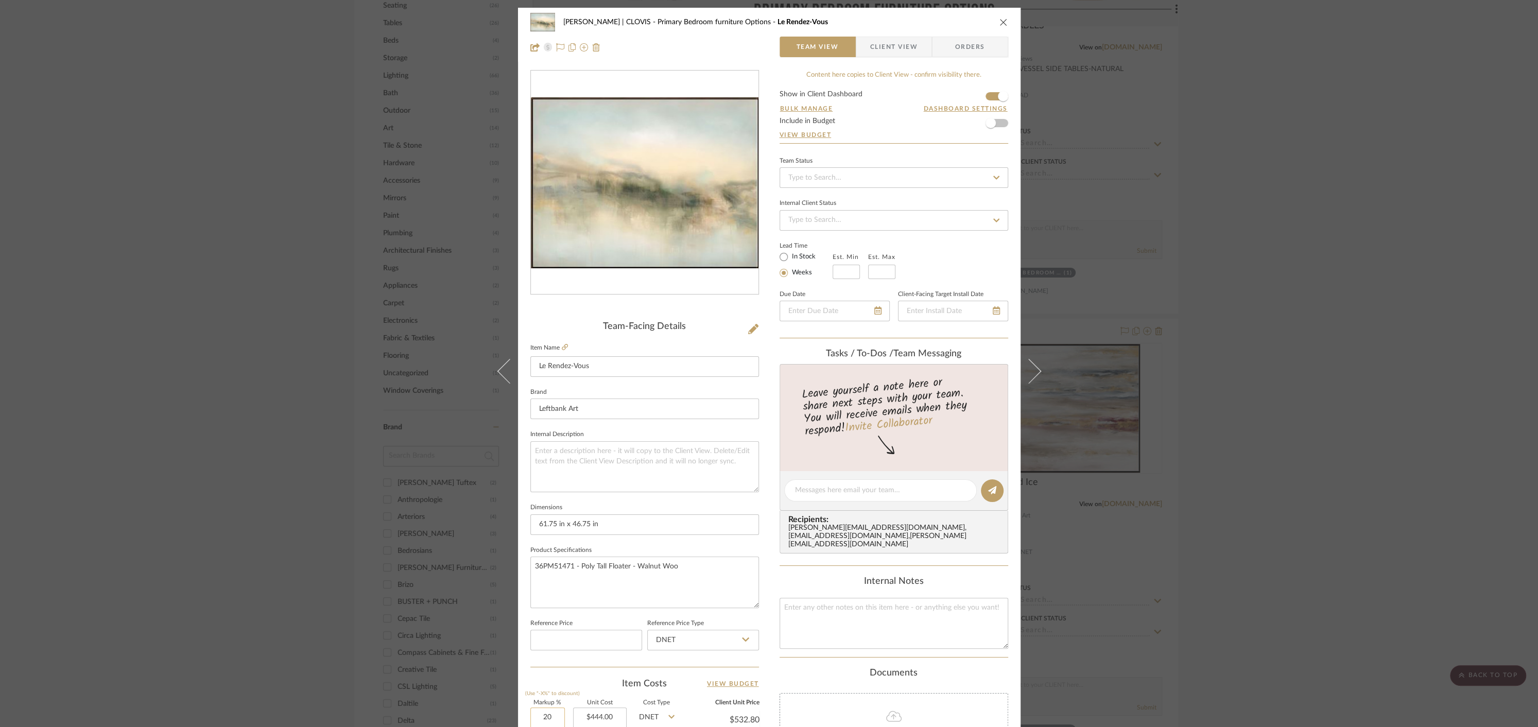
click at [537, 715] on input "20" at bounding box center [547, 717] width 34 height 21
type input "60%"
type input "444.00"
type input "$710.40"
type input "$71.04"
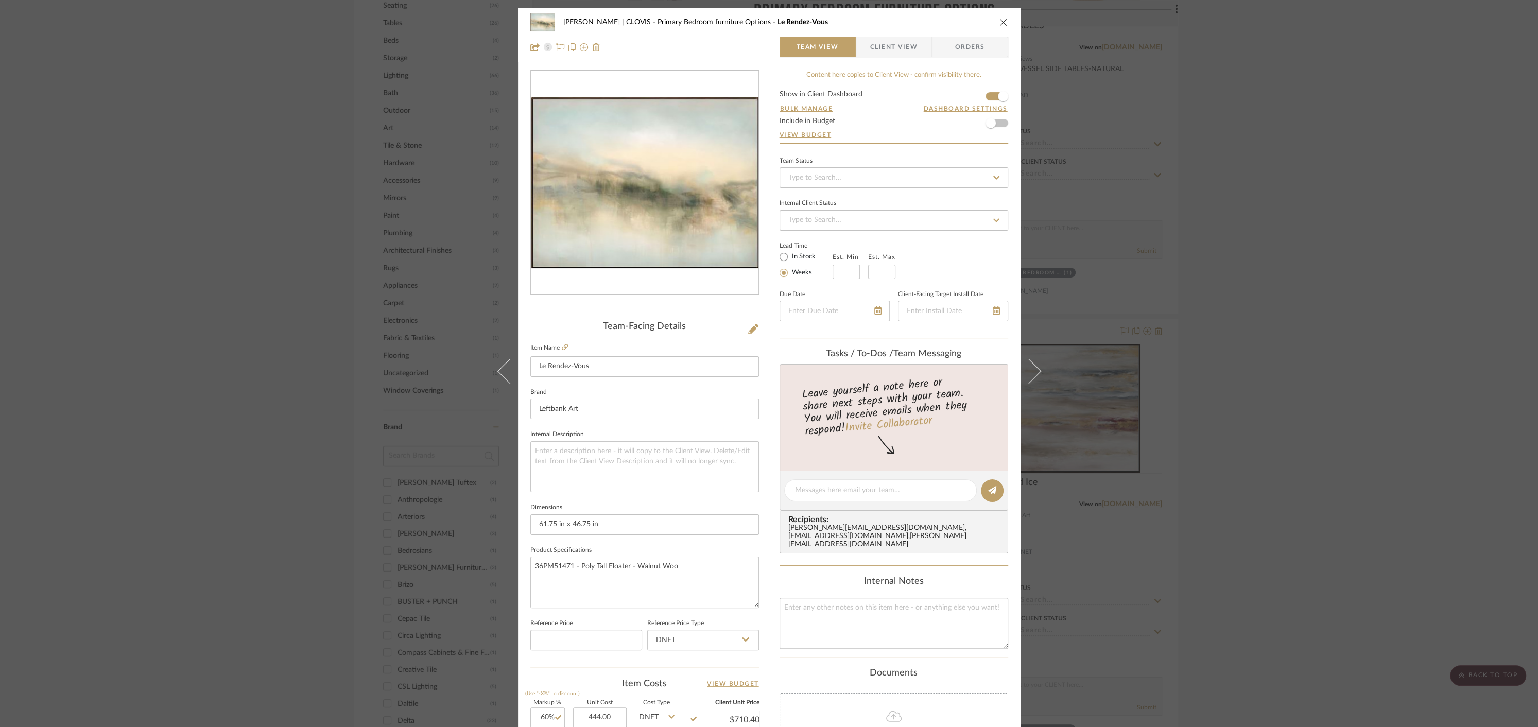
type input "$444.00"
click at [1003, 21] on icon "close" at bounding box center [1003, 22] width 8 height 8
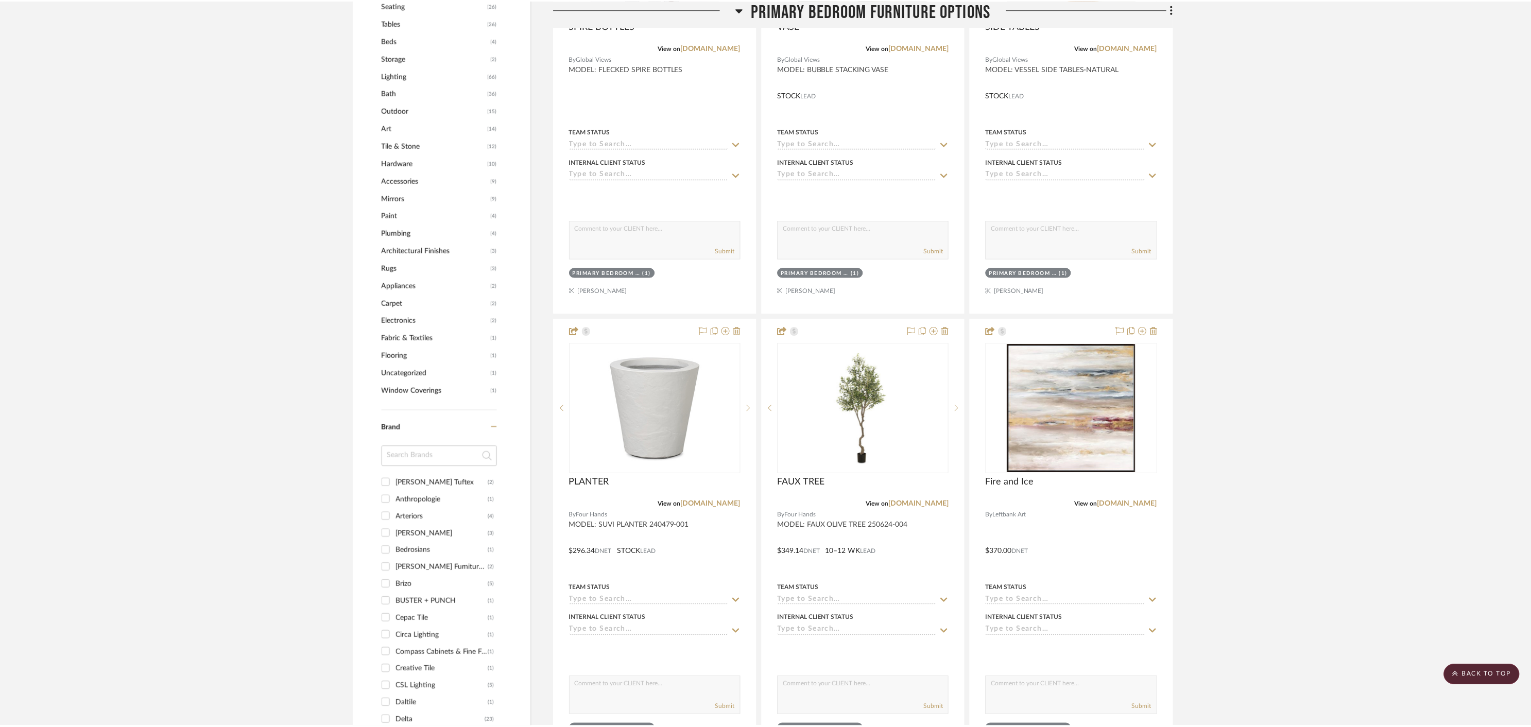
scroll to position [923, 0]
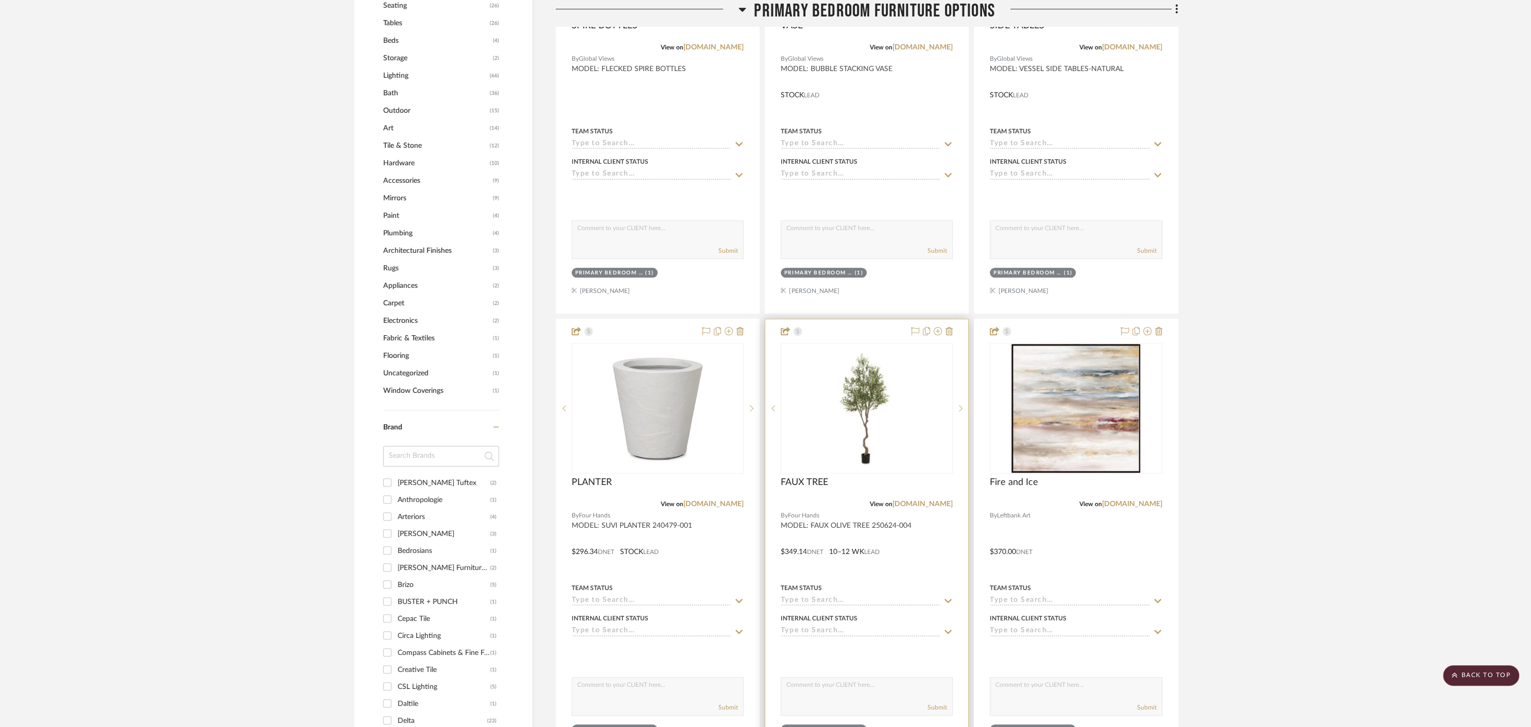
click at [902, 555] on div at bounding box center [866, 544] width 203 height 450
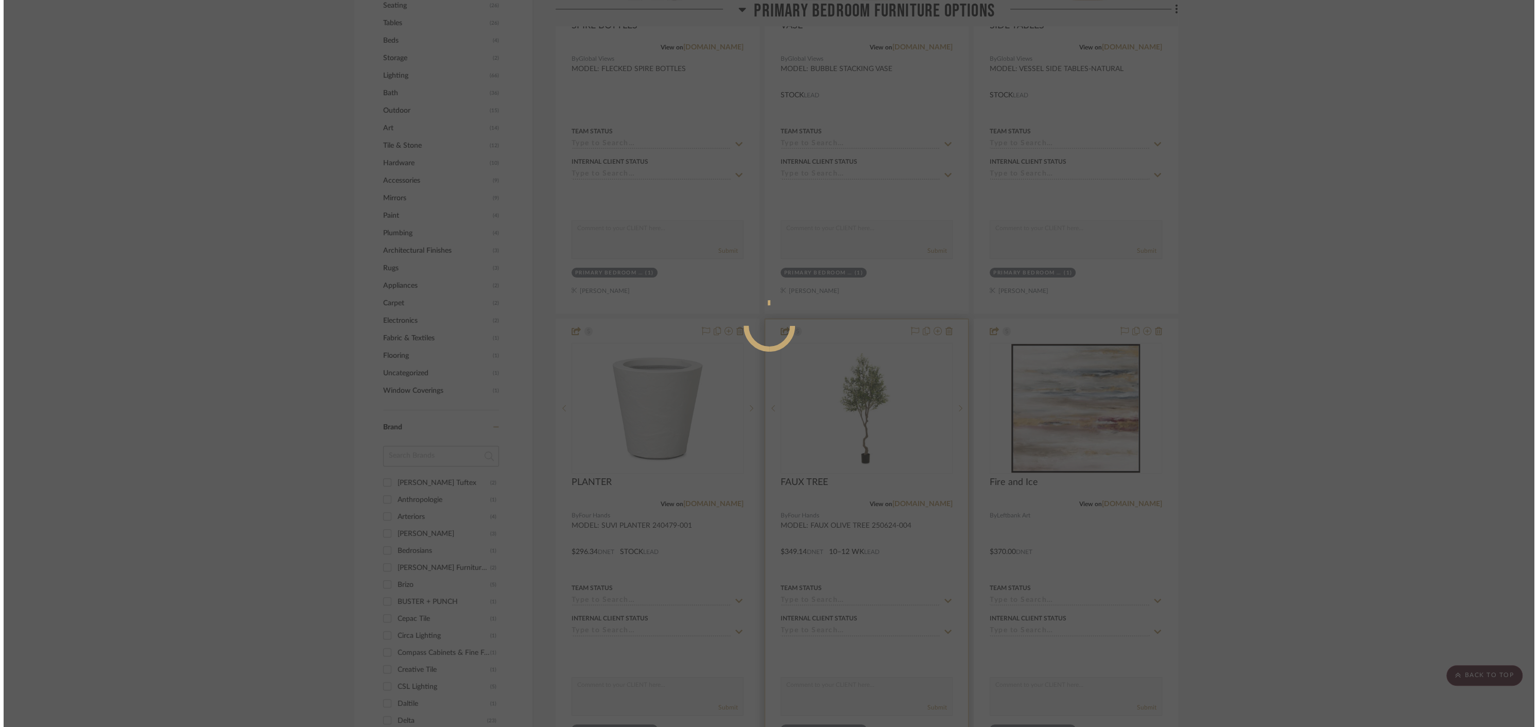
scroll to position [0, 0]
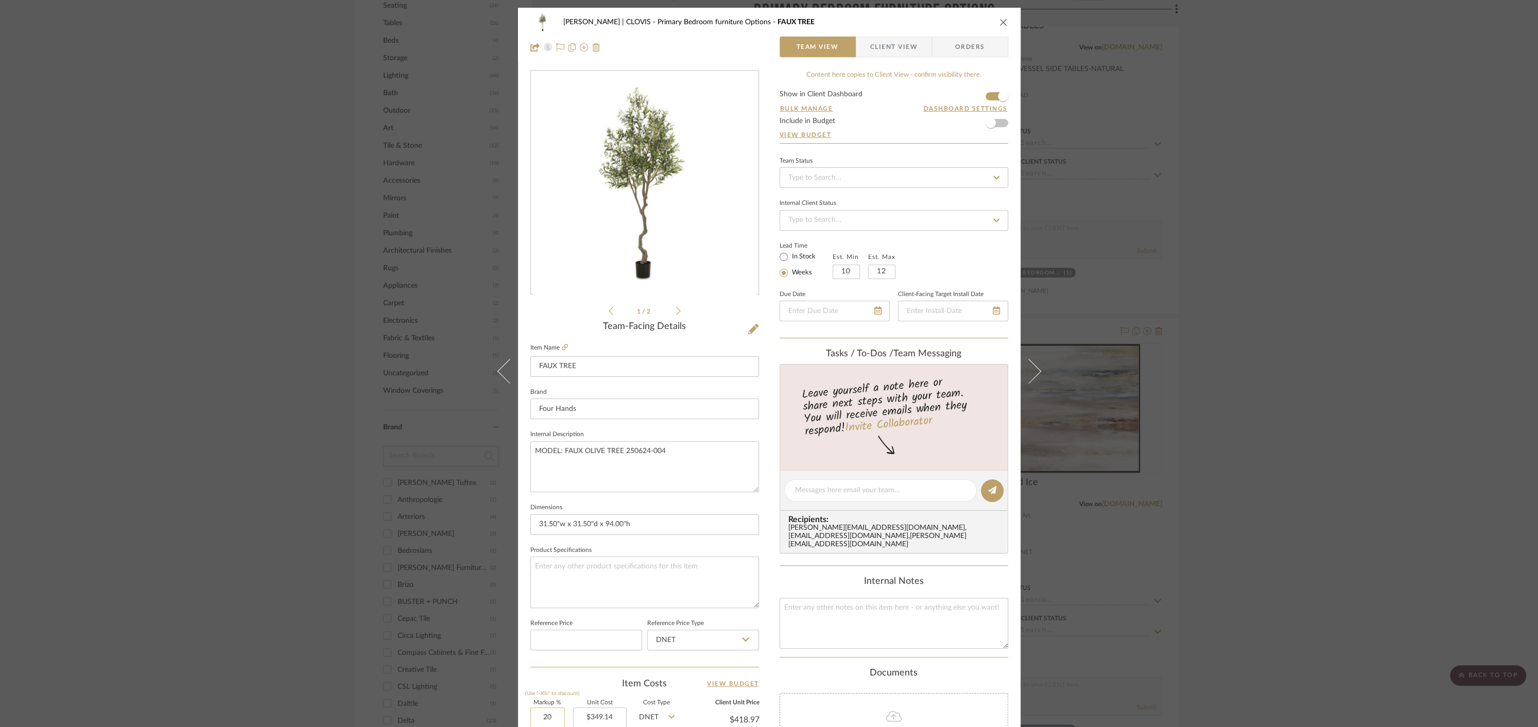
click at [542, 715] on input "20" at bounding box center [547, 717] width 34 height 21
type input "60%"
type input "349.14"
type input "$558.62"
type input "$55.86"
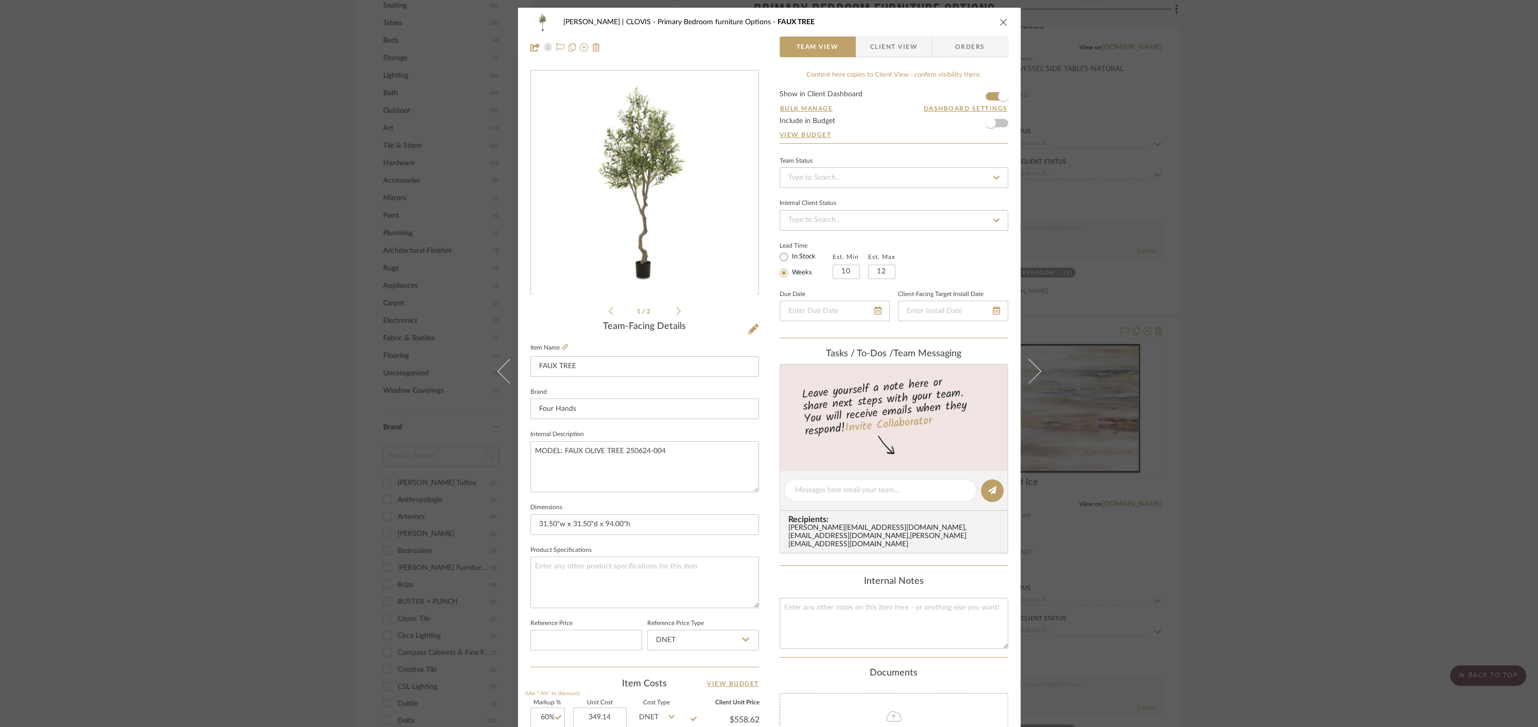
type input "$349.14"
click at [999, 24] on icon "close" at bounding box center [1003, 22] width 8 height 8
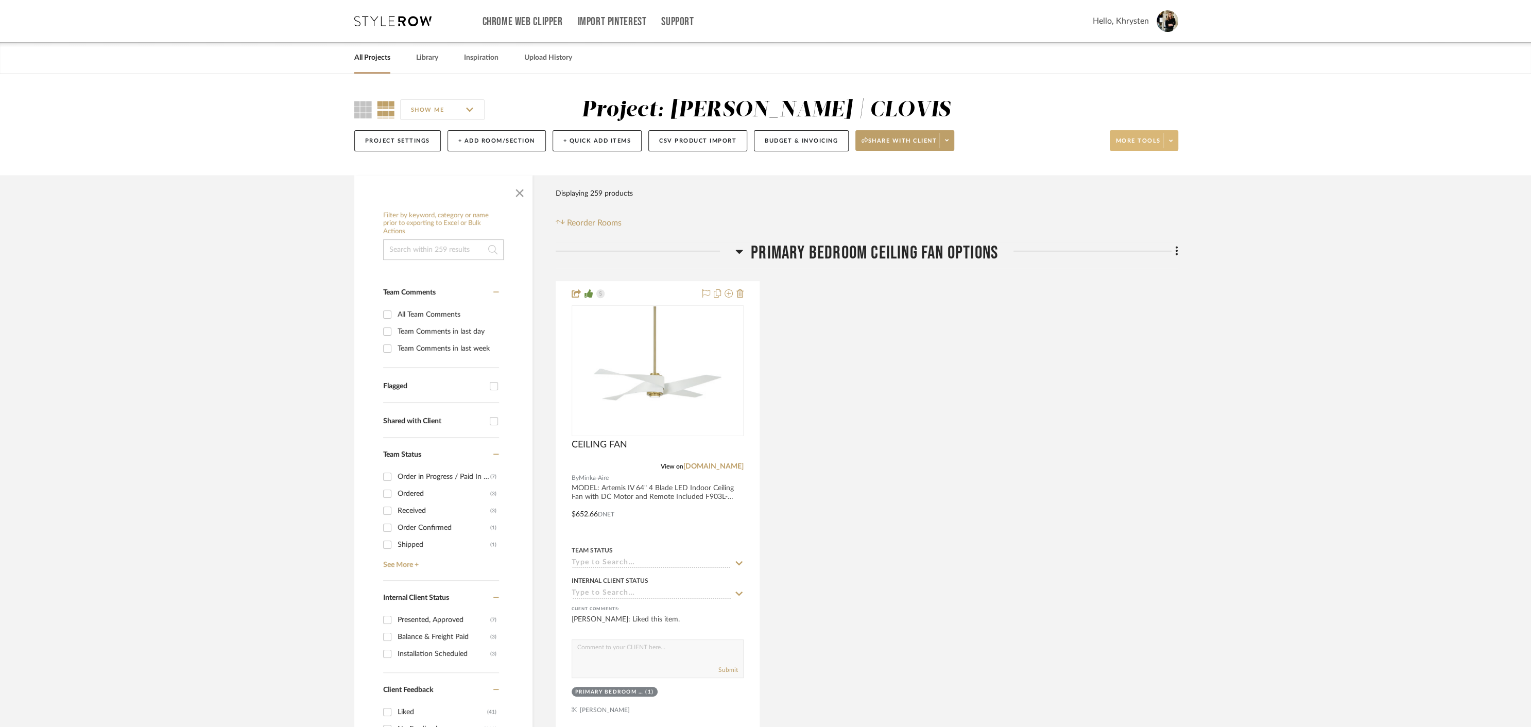
click at [1138, 143] on span "More tools" at bounding box center [1138, 144] width 45 height 15
click at [1143, 246] on span "Bulk Actions" at bounding box center [1154, 244] width 66 height 9
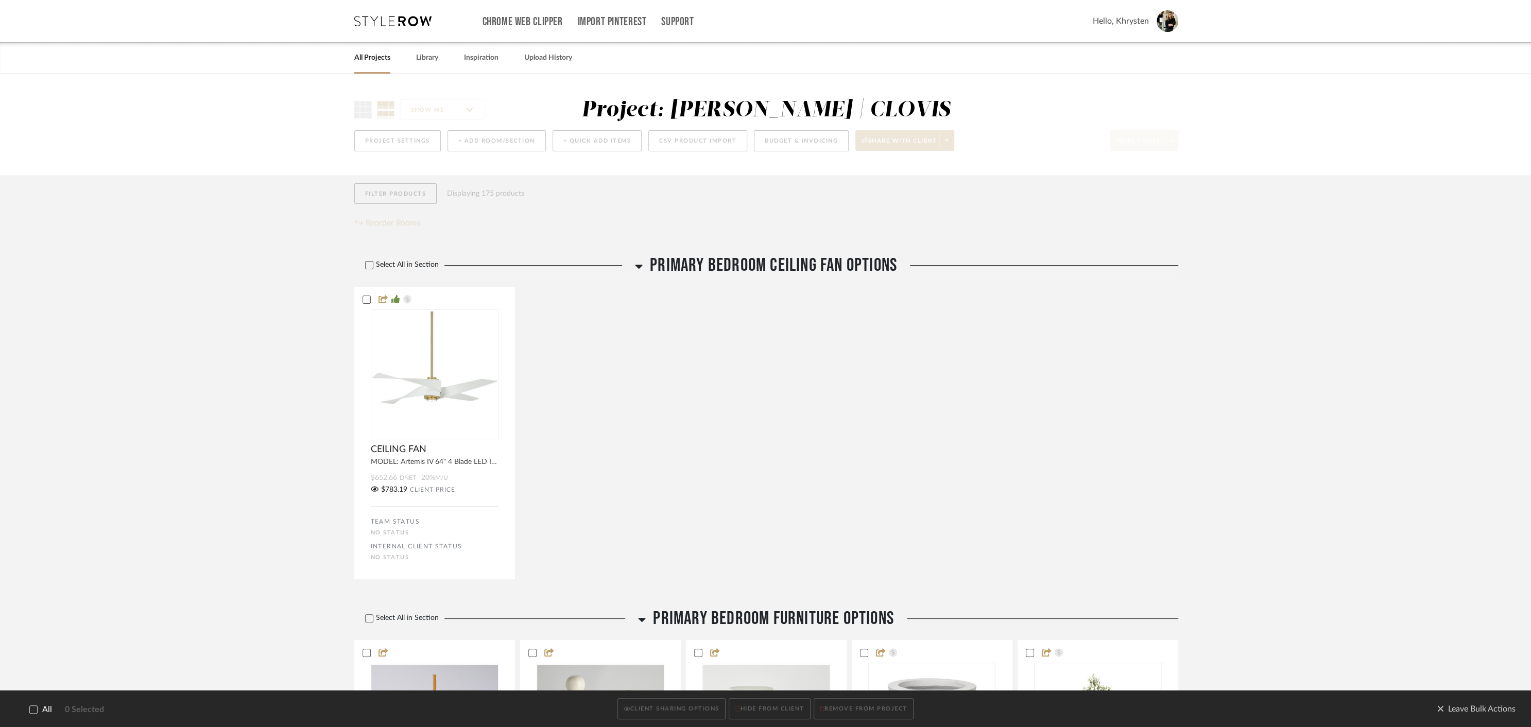
click at [37, 708] on icon at bounding box center [33, 709] width 7 height 7
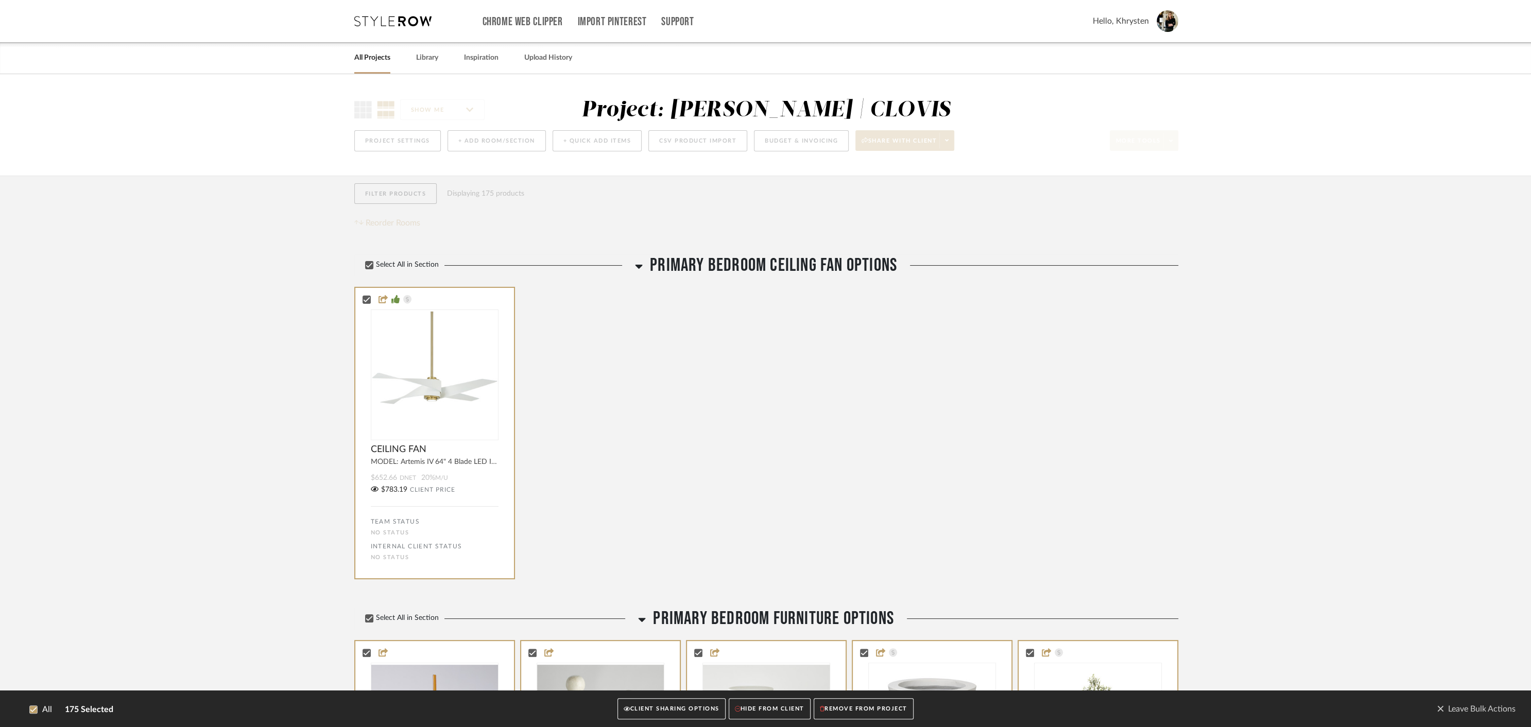
click at [649, 709] on button "CLIENT SHARING OPTIONS" at bounding box center [671, 709] width 108 height 21
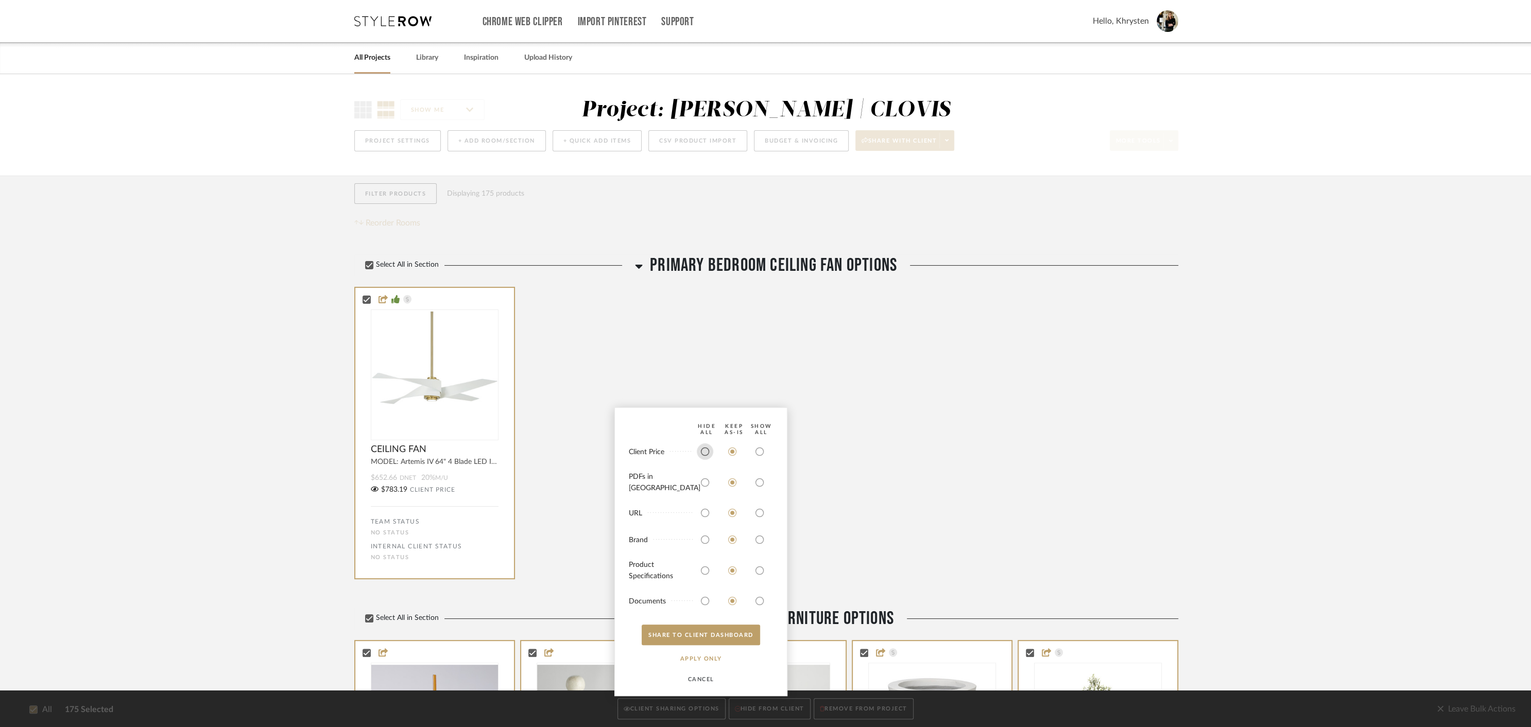
click at [706, 460] on input "radio" at bounding box center [705, 451] width 16 height 16
radio input "true"
click at [717, 636] on button "SHARE TO CLIENT Dashboard" at bounding box center [701, 635] width 118 height 21
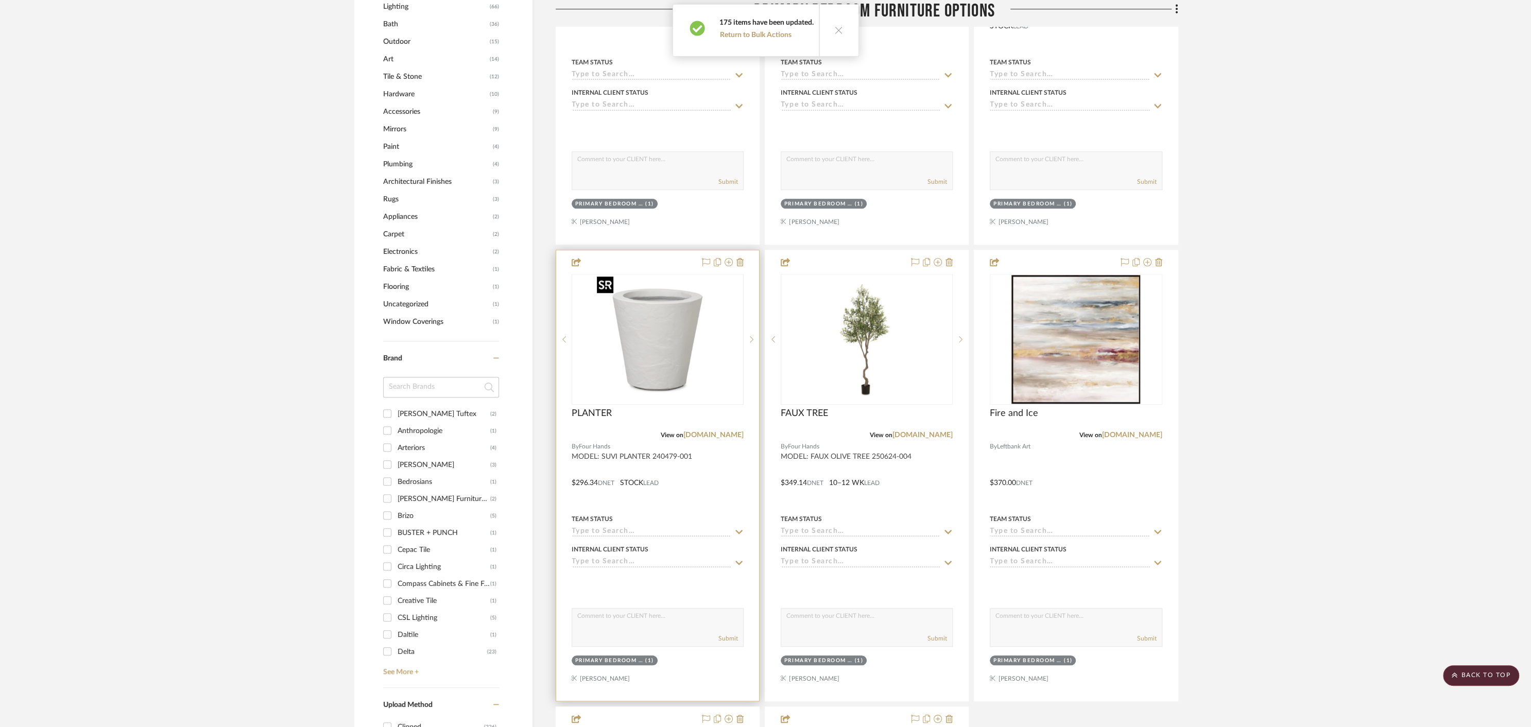
scroll to position [997, 0]
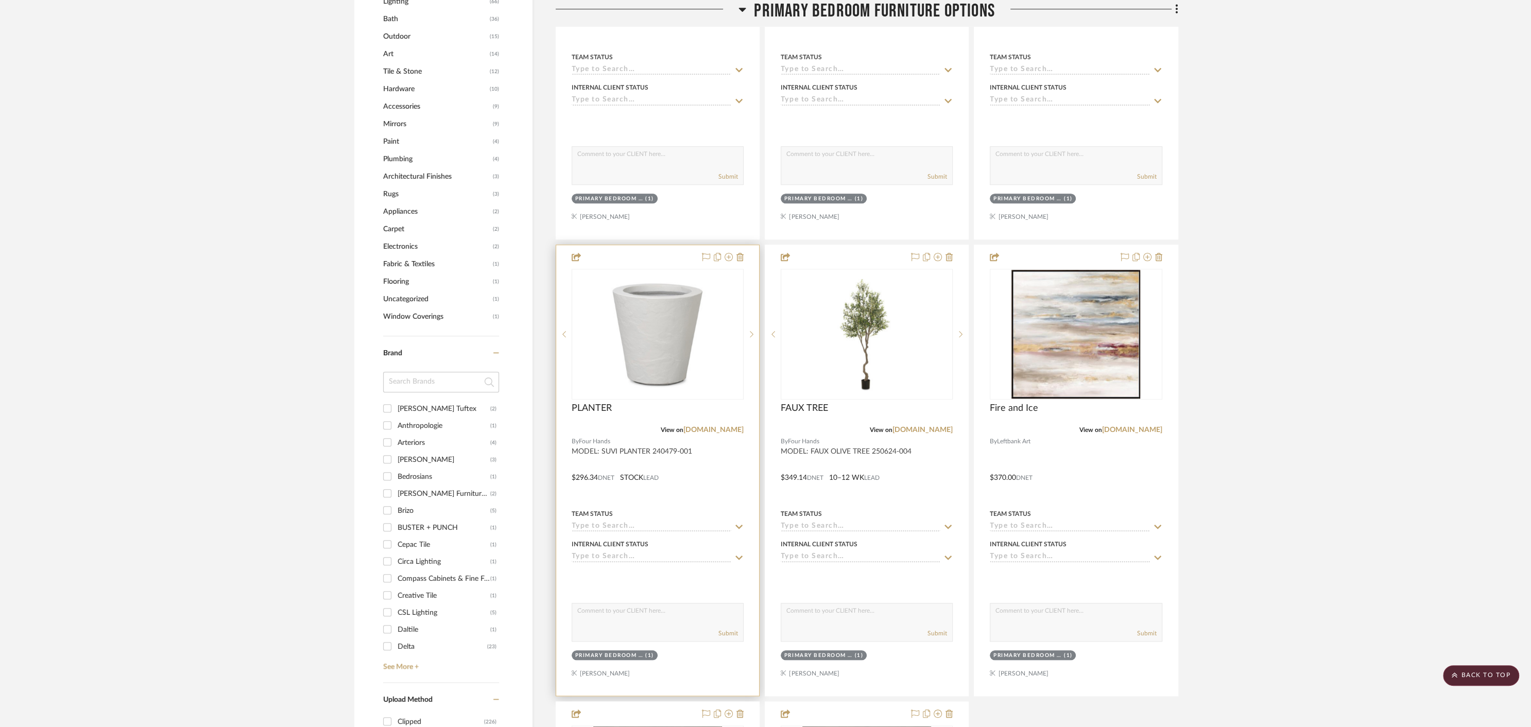
click at [698, 482] on div at bounding box center [657, 470] width 203 height 450
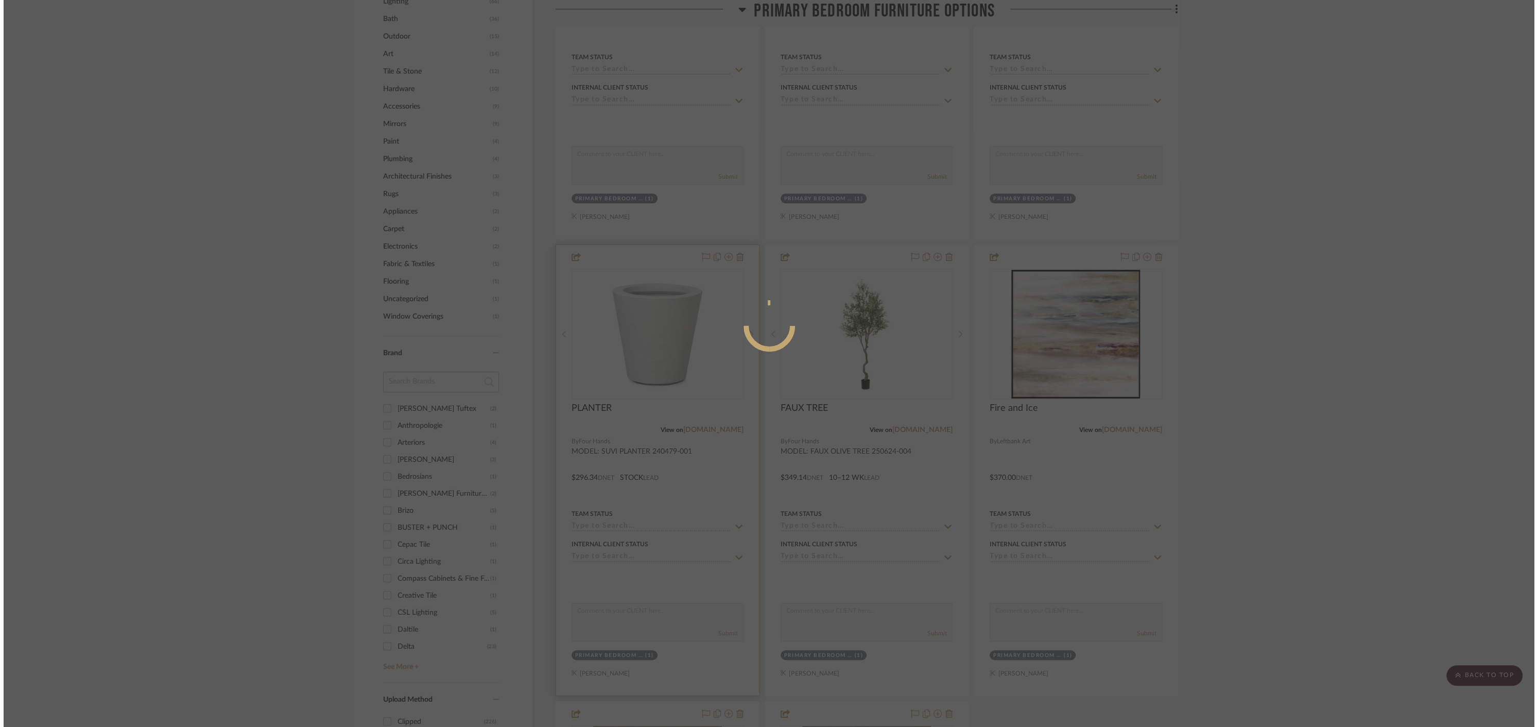
scroll to position [0, 0]
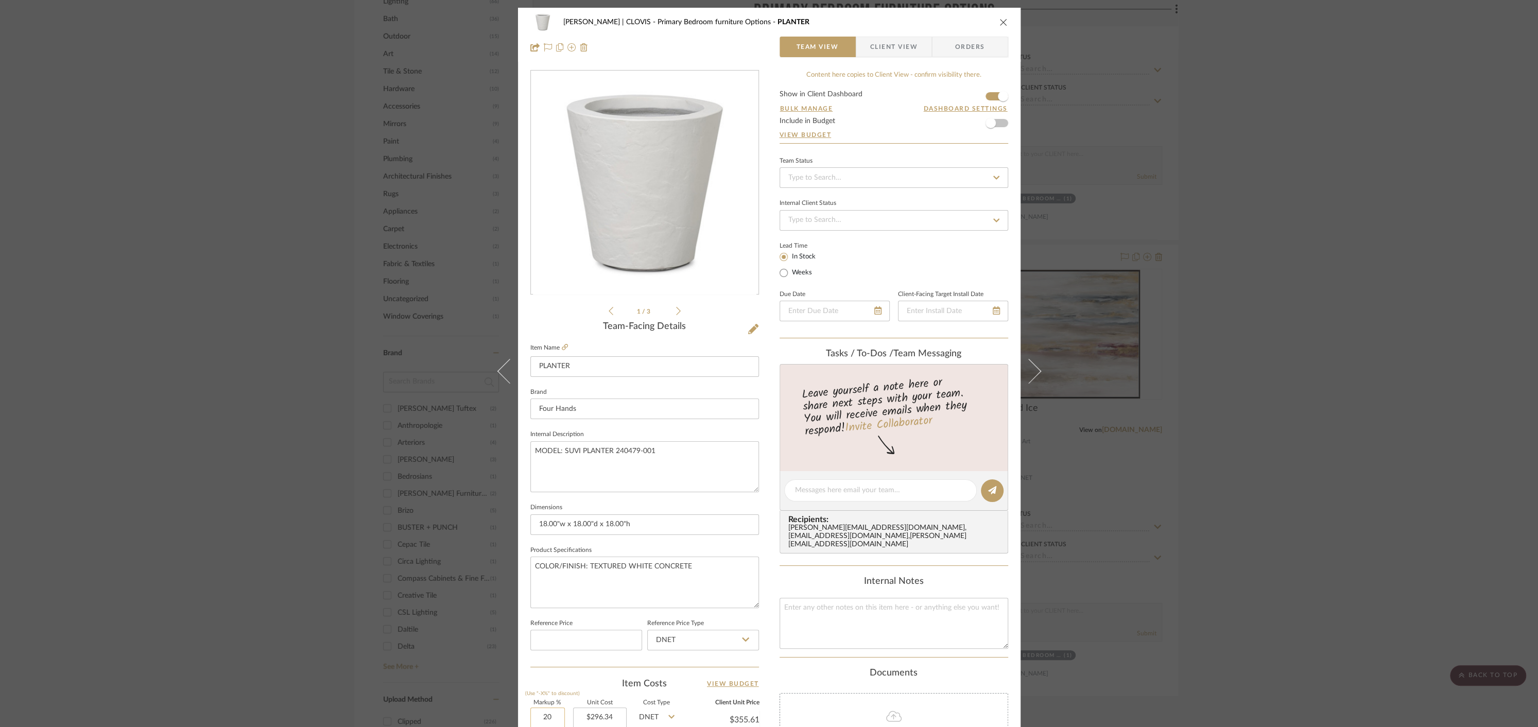
click at [530, 715] on input "20" at bounding box center [547, 717] width 34 height 21
type input "60%"
type input "296.34"
type input "$474.14"
type input "$47.41"
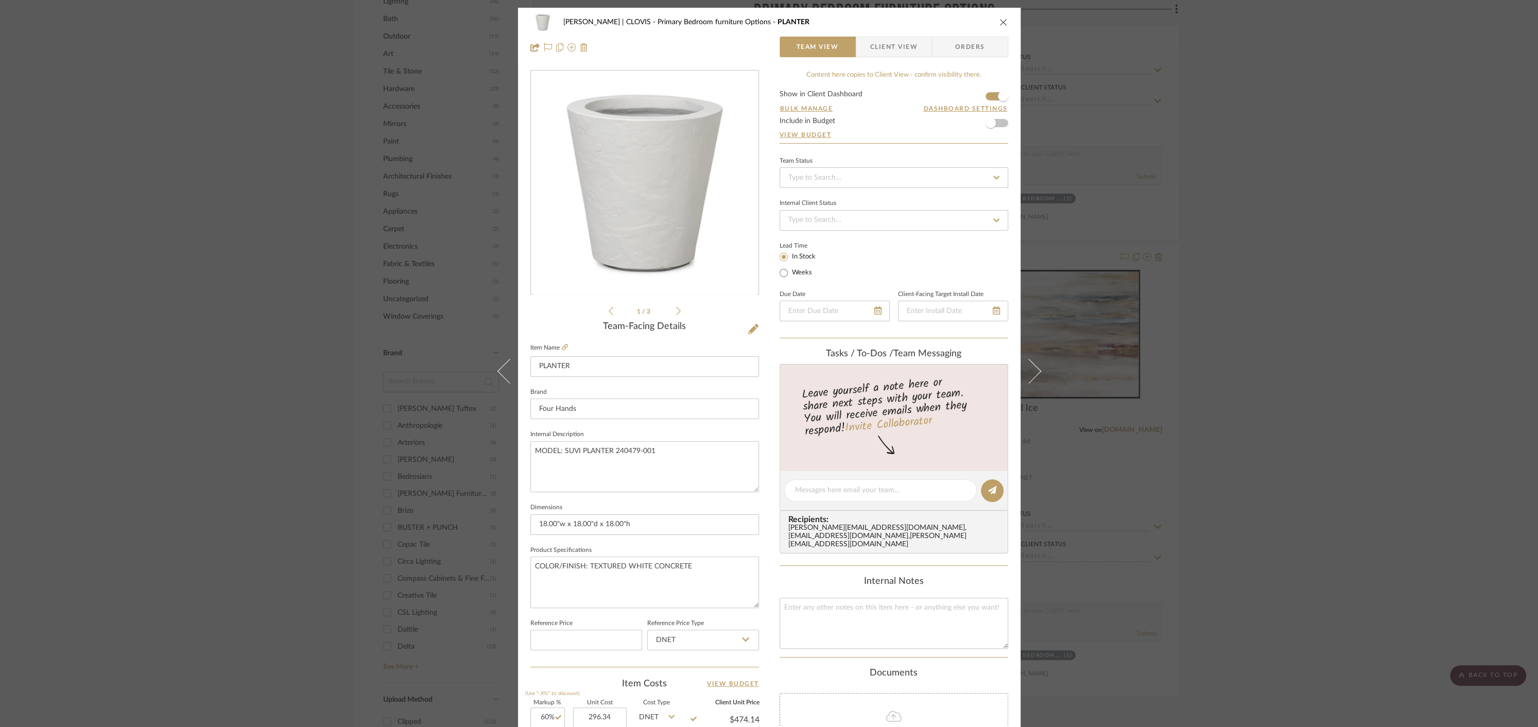
type input "$296.34"
click at [1001, 20] on icon "close" at bounding box center [1003, 22] width 8 height 8
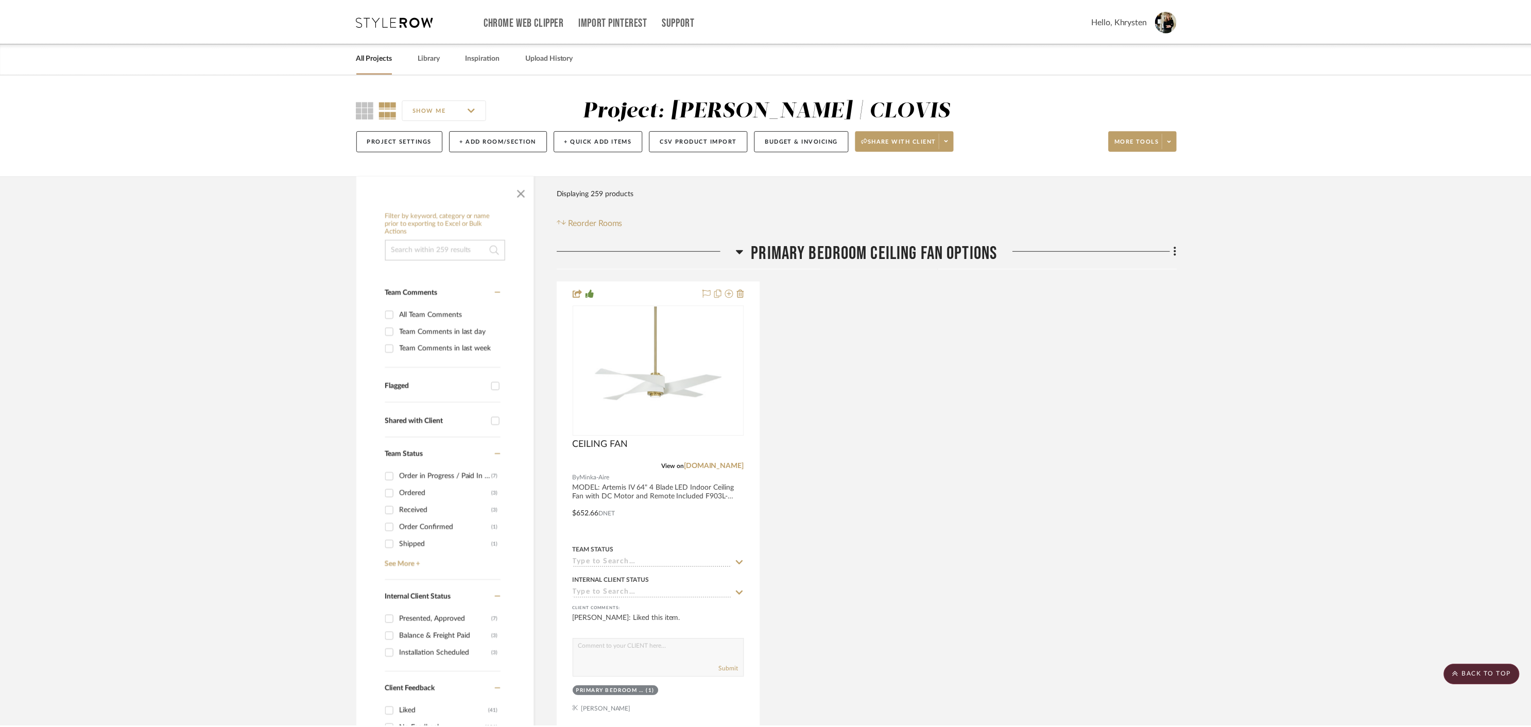
scroll to position [997, 0]
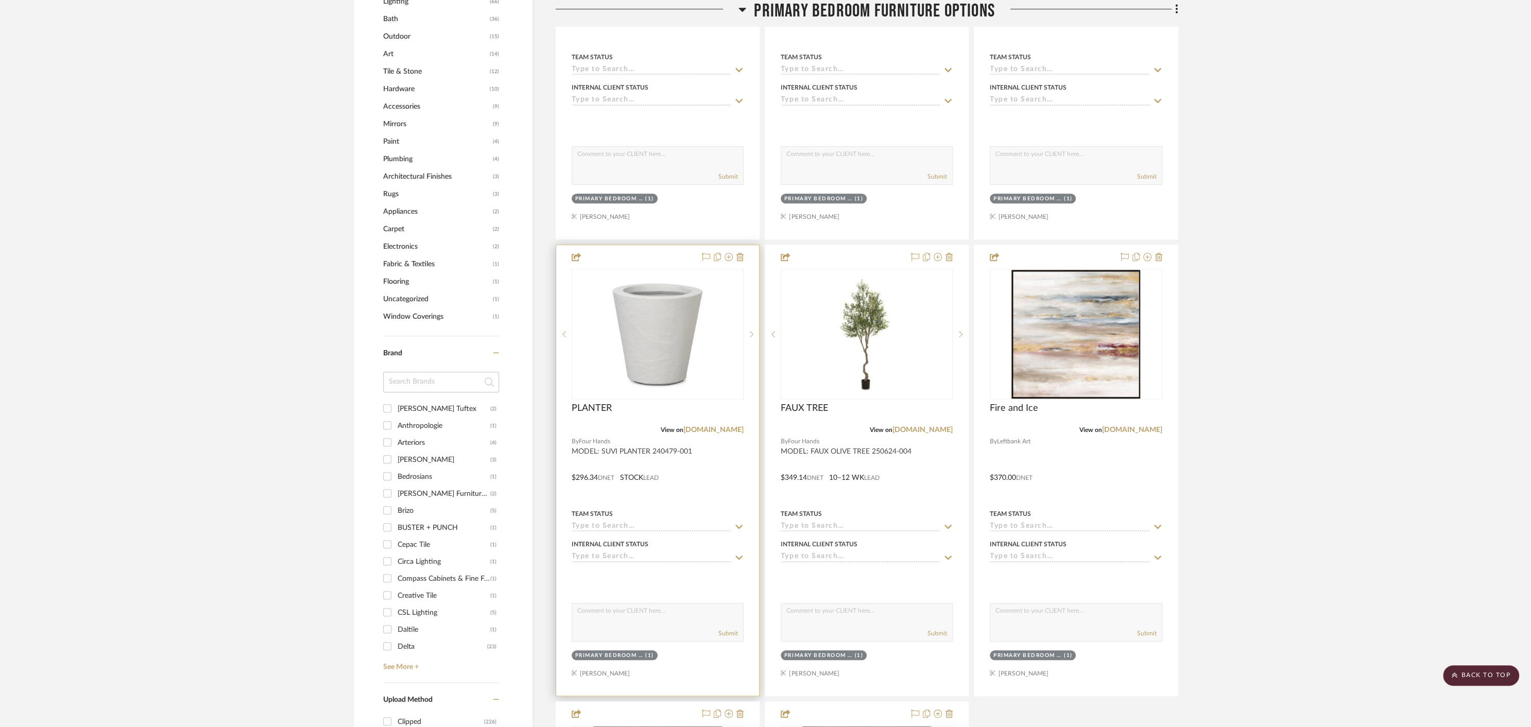
click at [673, 254] on div at bounding box center [657, 470] width 203 height 450
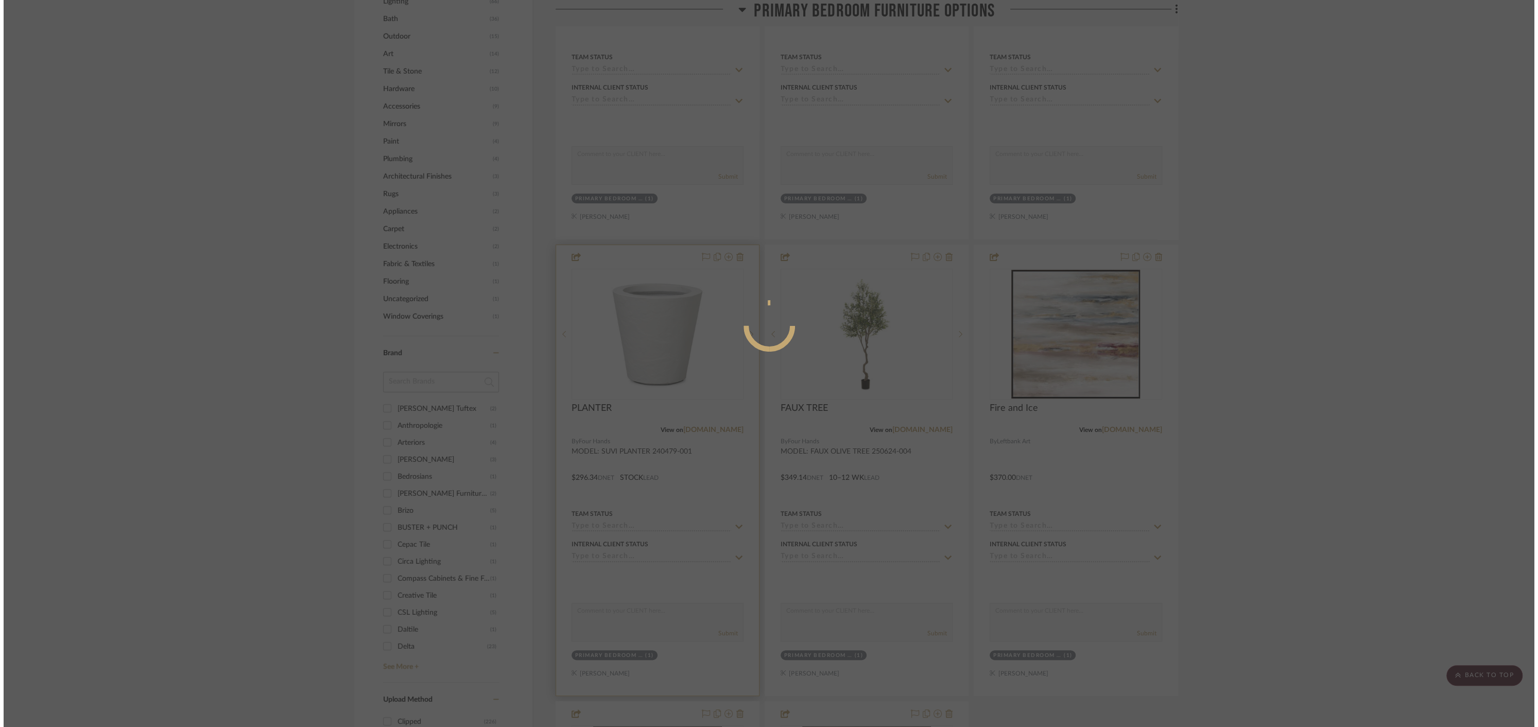
scroll to position [0, 0]
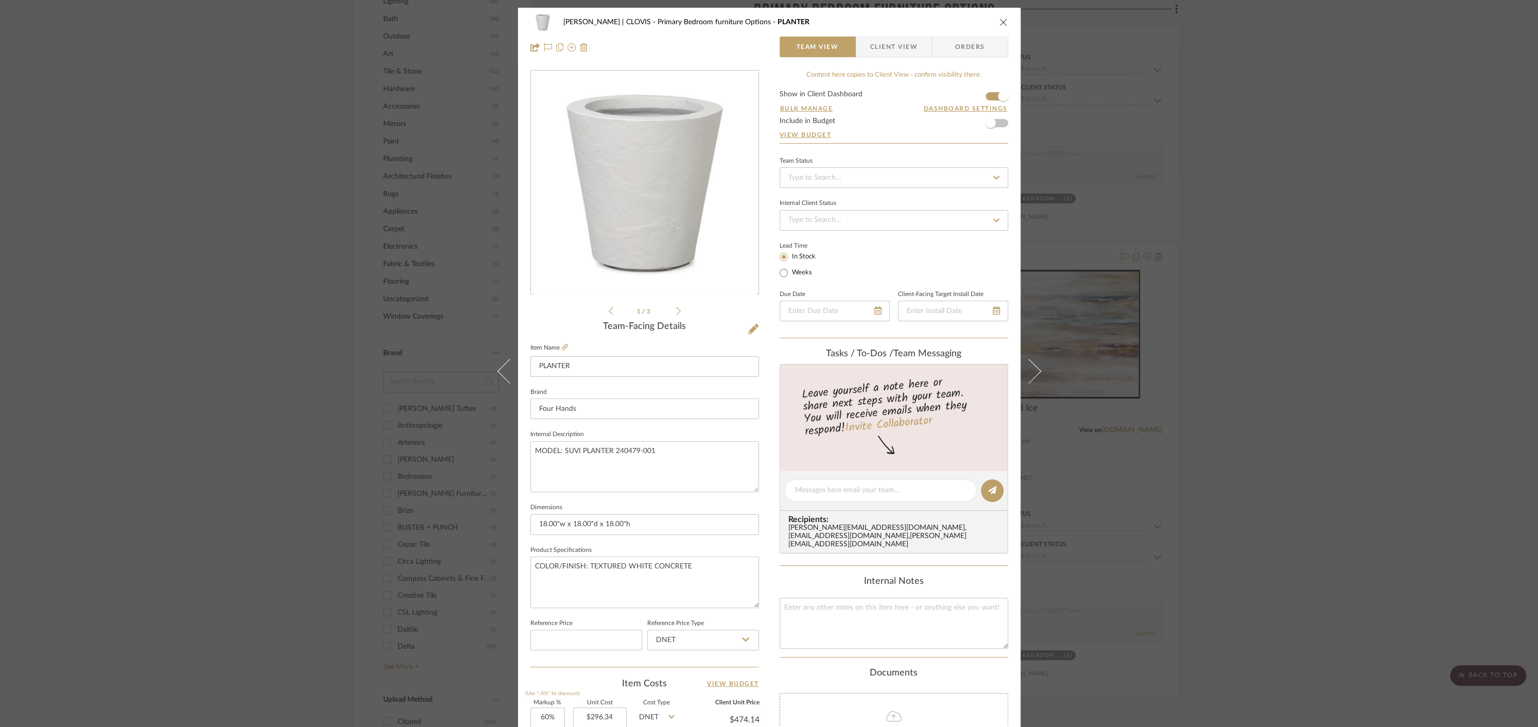
click at [999, 22] on icon "close" at bounding box center [1003, 22] width 8 height 8
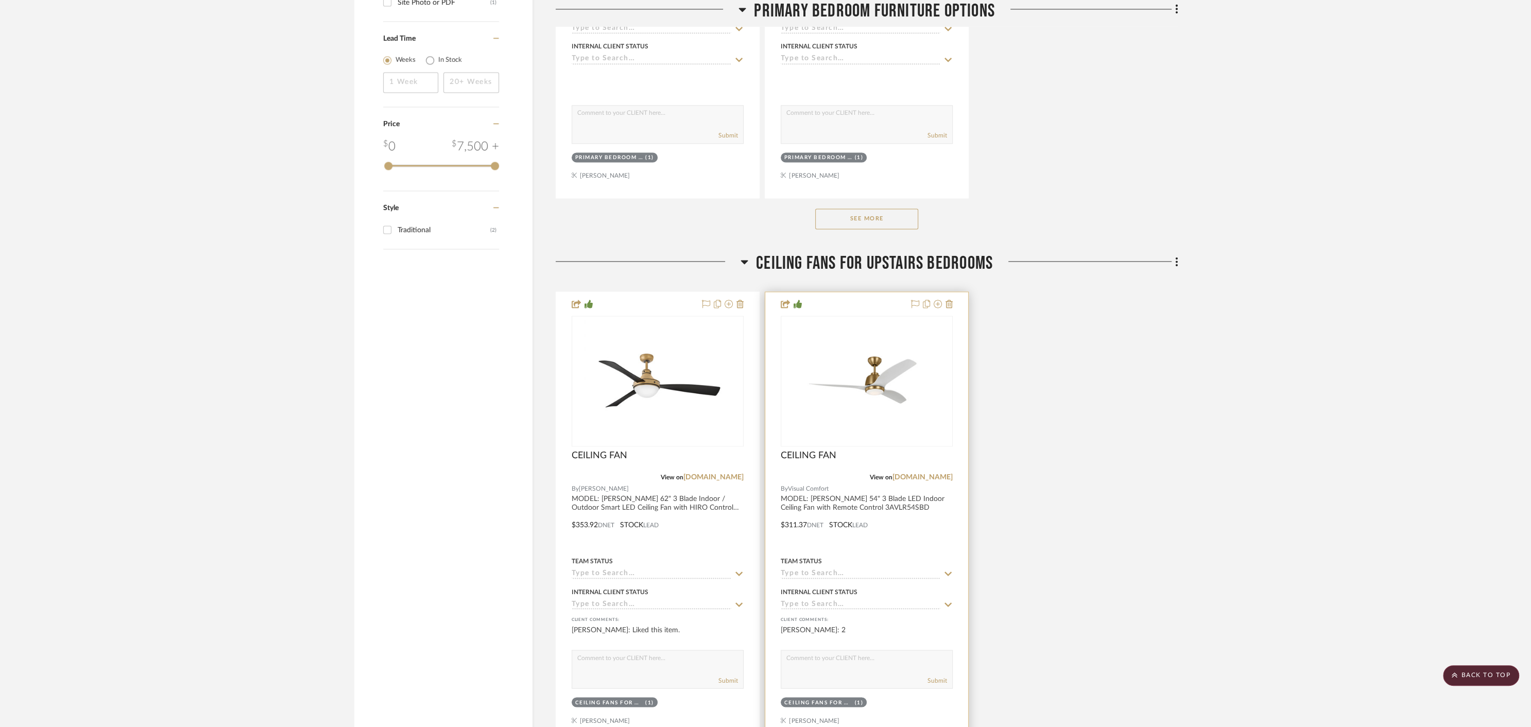
scroll to position [1980, 0]
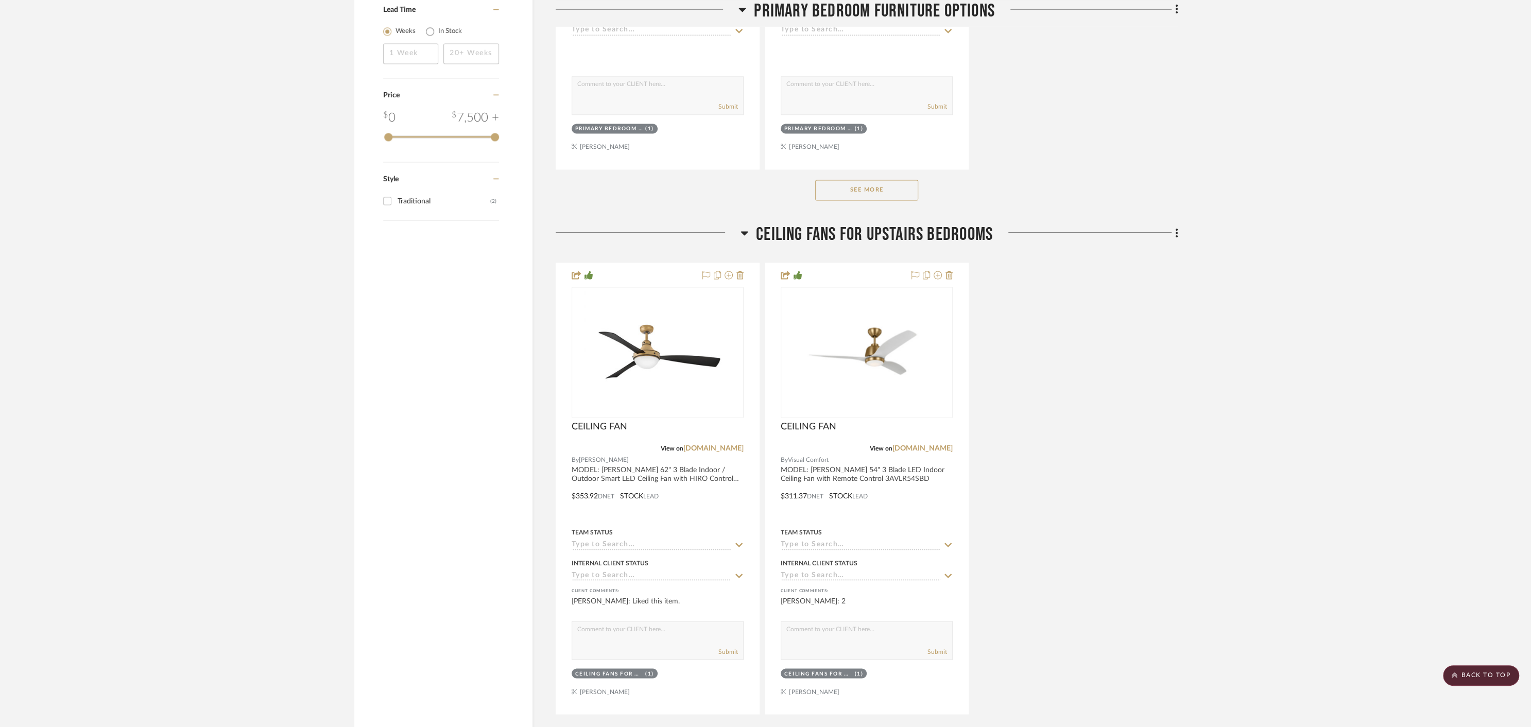
click at [864, 193] on button "See More" at bounding box center [866, 190] width 103 height 21
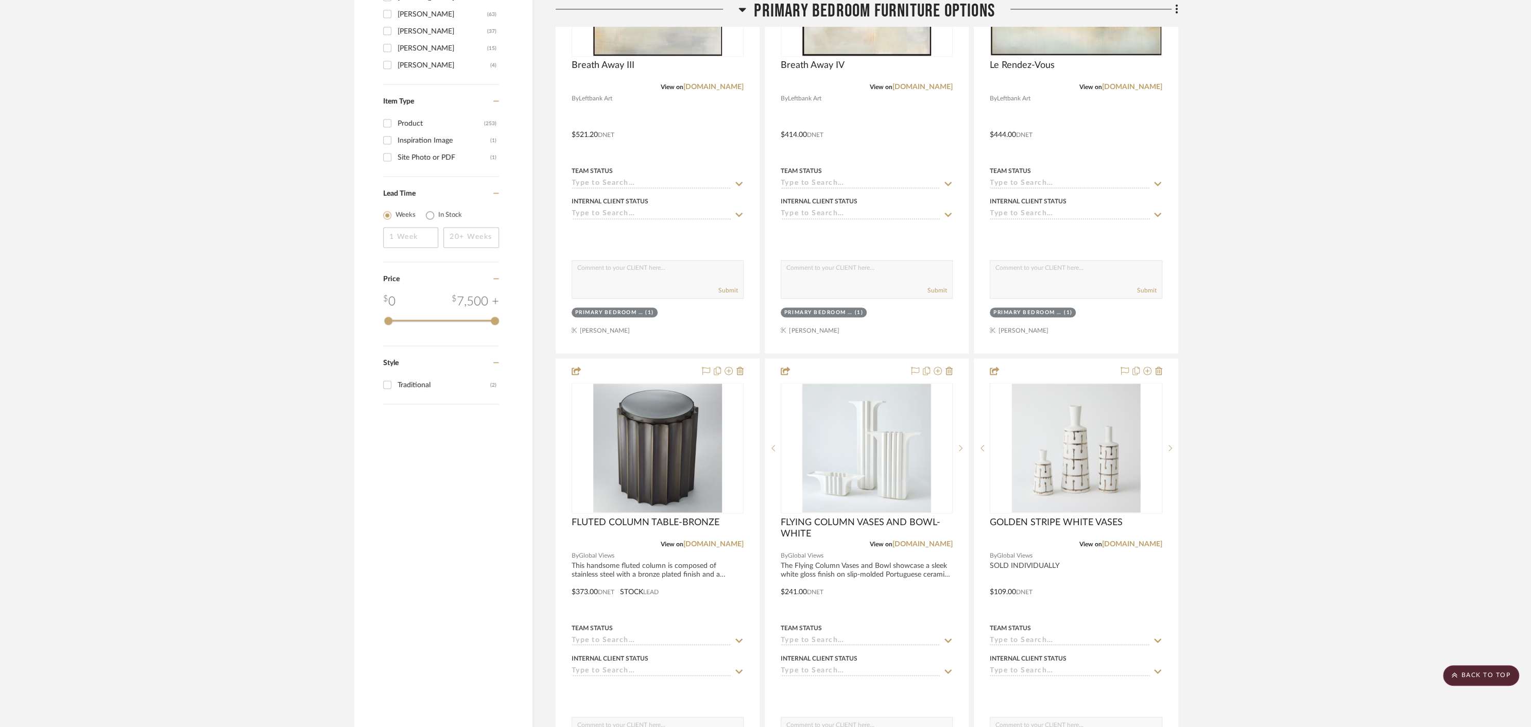
scroll to position [1896, 0]
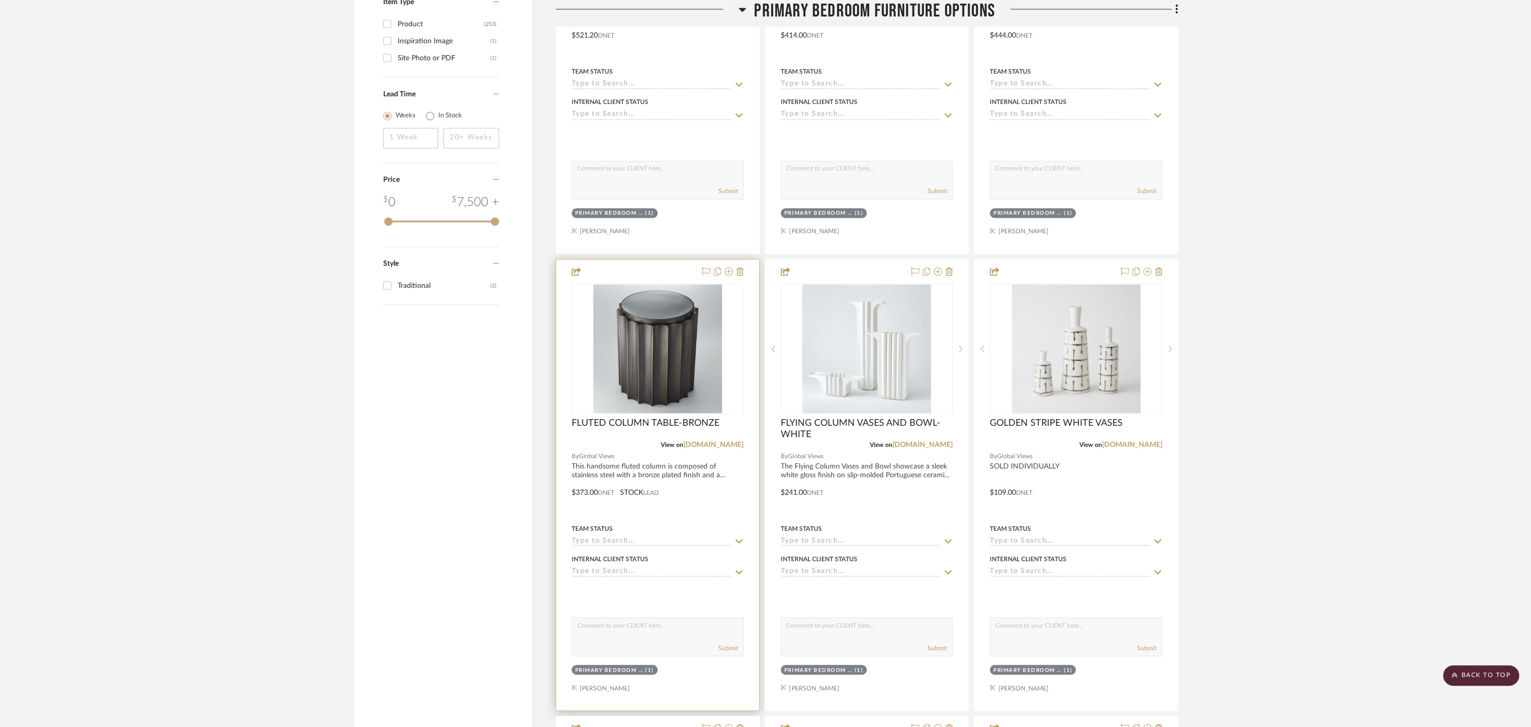
click at [681, 515] on div at bounding box center [657, 484] width 203 height 450
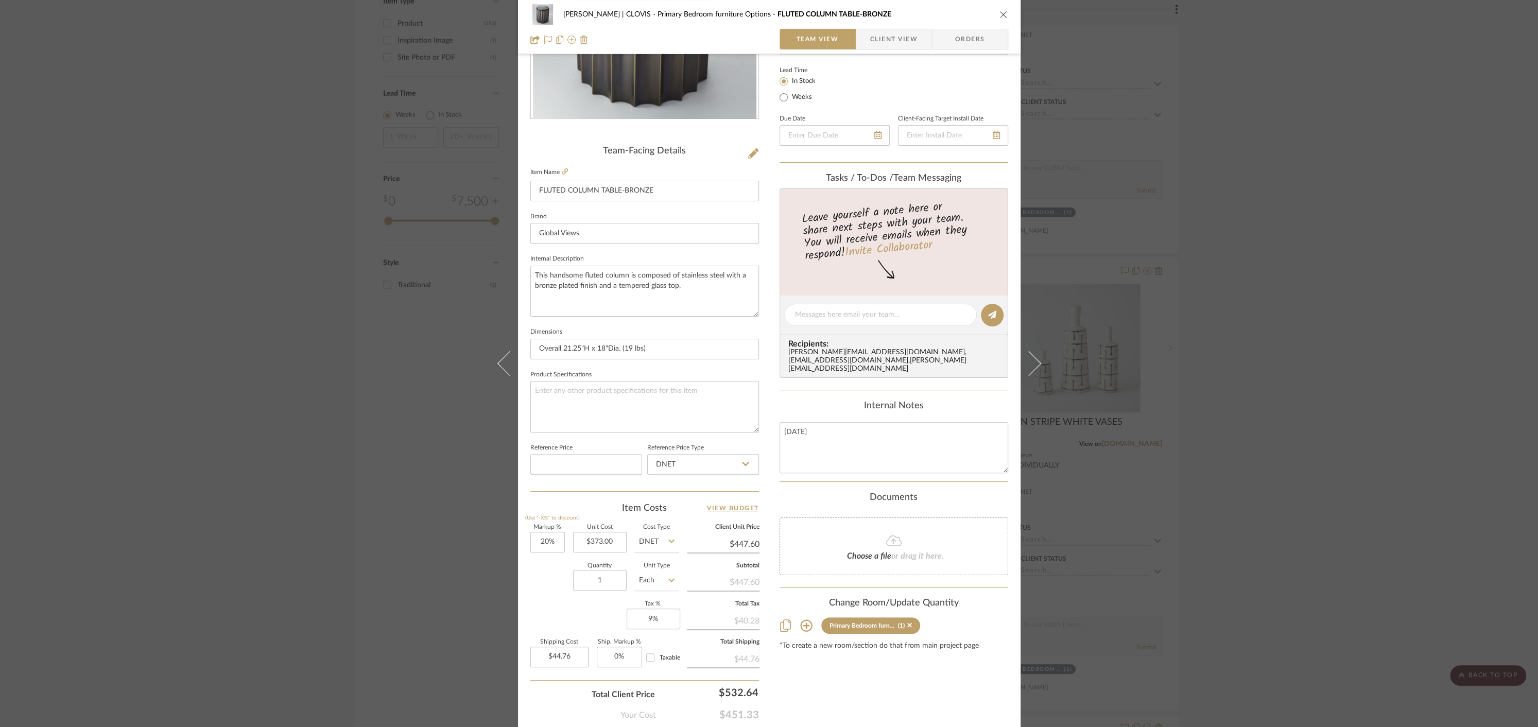
scroll to position [178, 0]
click at [533, 541] on input "20" at bounding box center [547, 539] width 34 height 21
type input "60%"
type input "373.00"
type input "$596.80"
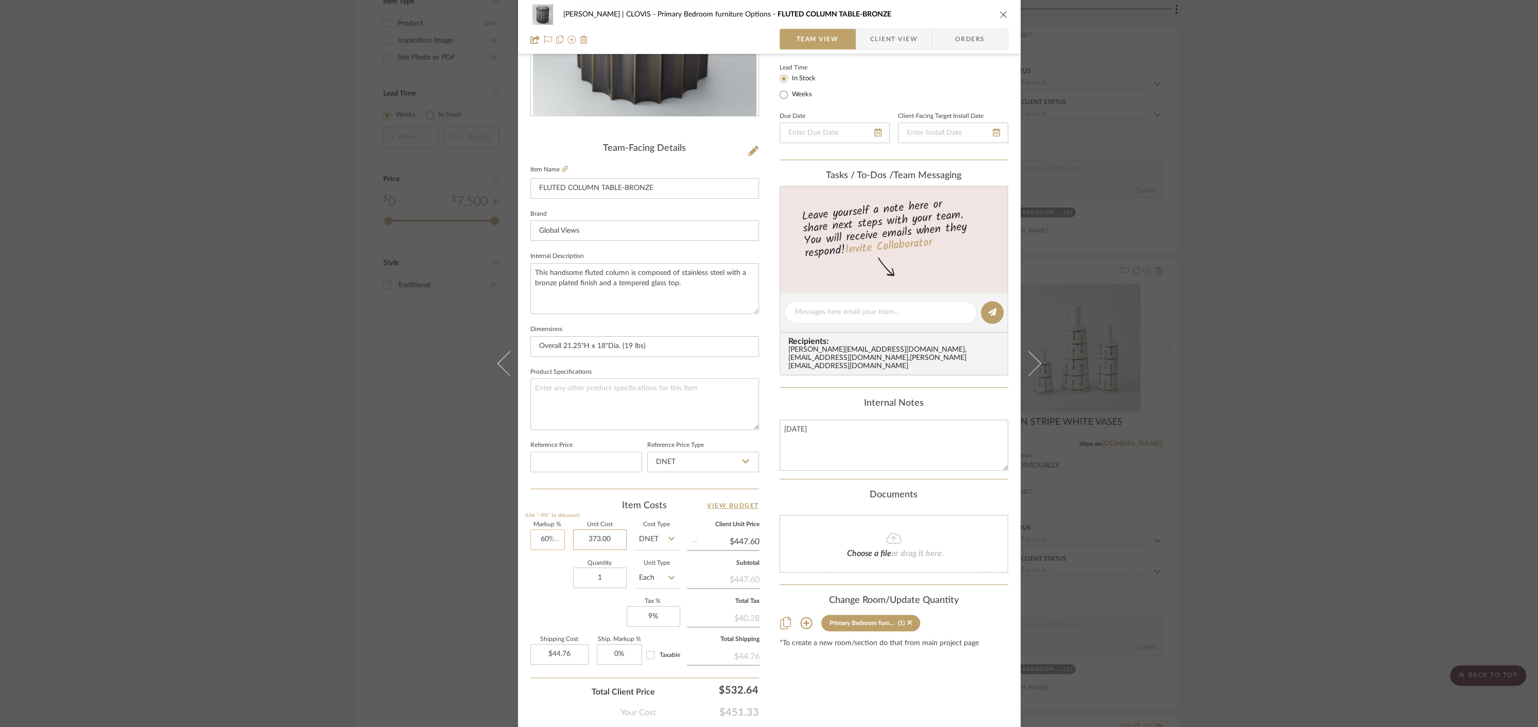
type input "$59.68"
type input "$373.00"
click at [999, 16] on icon "close" at bounding box center [1003, 14] width 8 height 8
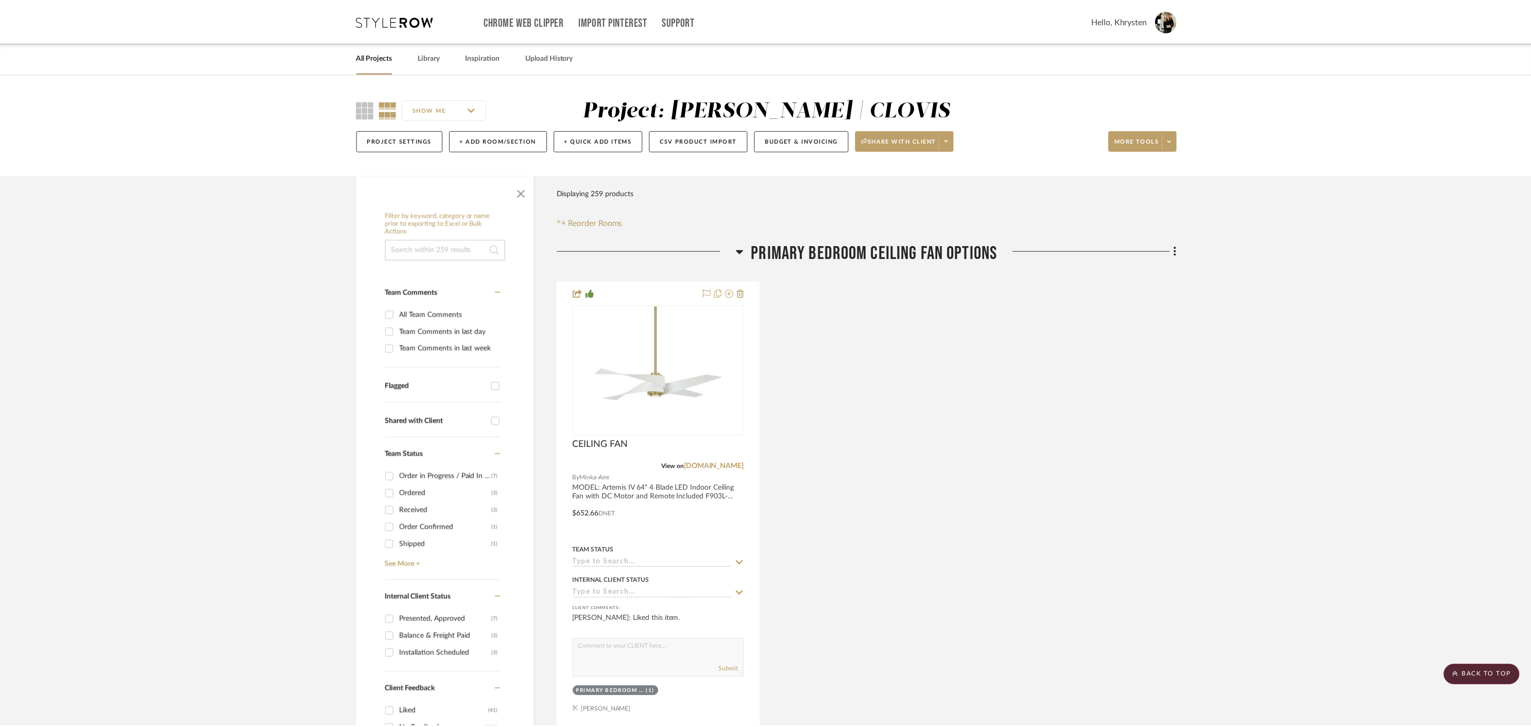
scroll to position [1896, 0]
